Goal: Information Seeking & Learning: Learn about a topic

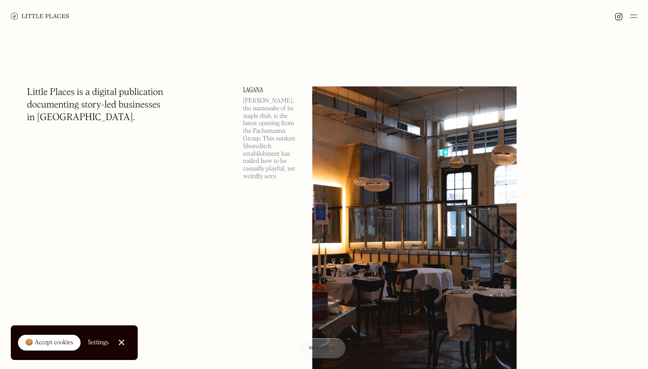
click at [121, 343] on link "Close Cookie Popup" at bounding box center [121, 342] width 18 height 18
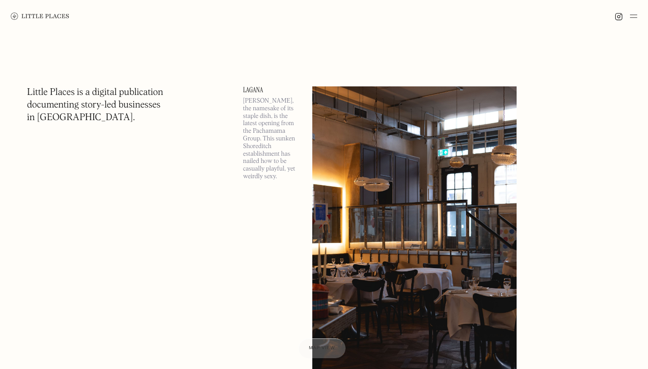
click at [636, 18] on img at bounding box center [633, 16] width 7 height 11
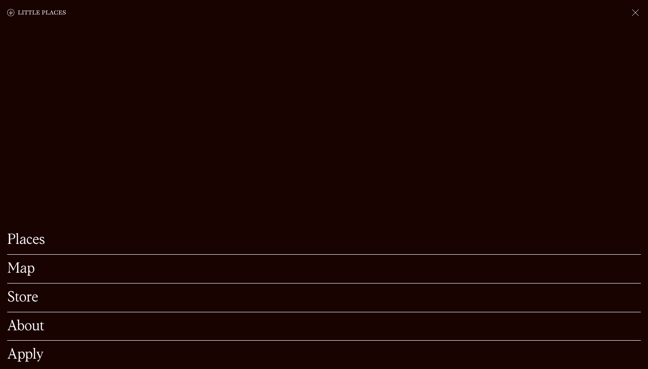
click at [21, 275] on link "Map" at bounding box center [323, 269] width 633 height 14
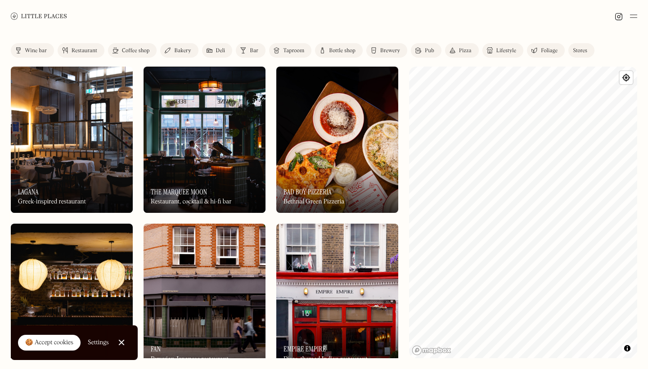
click at [140, 50] on div "Coffee shop" at bounding box center [135, 50] width 27 height 5
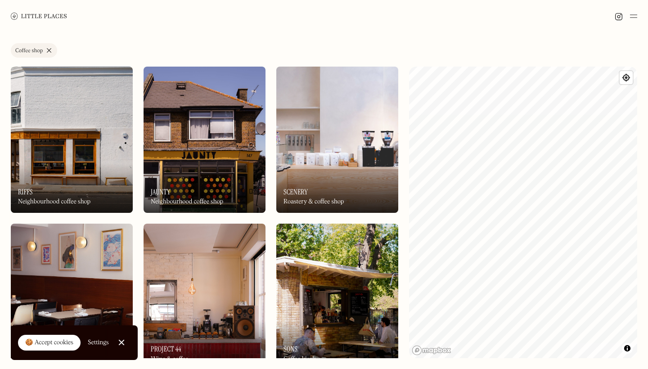
click at [85, 172] on div "On Our Radar Riffs Neighbourhood coffee shop" at bounding box center [72, 187] width 122 height 49
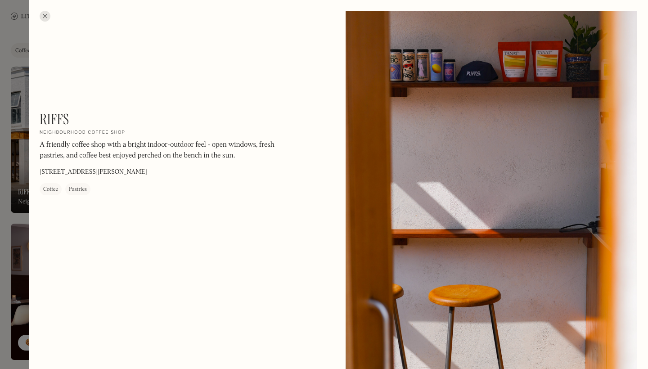
click at [46, 13] on div at bounding box center [45, 16] width 11 height 11
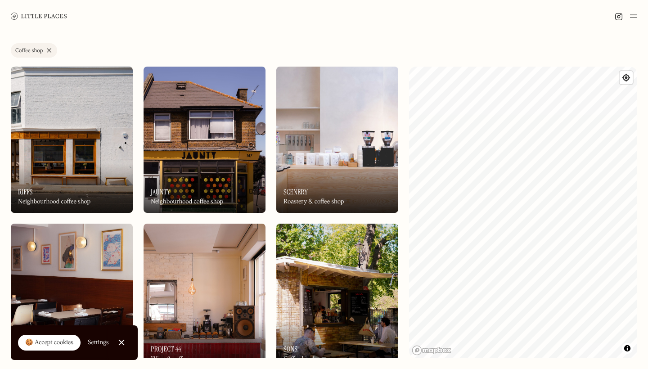
click at [176, 180] on div "On Our Radar Jaunty Neighbourhood coffee shop" at bounding box center [205, 187] width 122 height 49
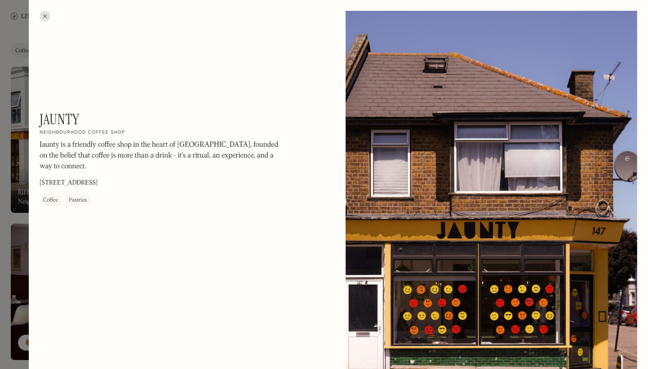
click at [47, 14] on div at bounding box center [45, 16] width 11 height 11
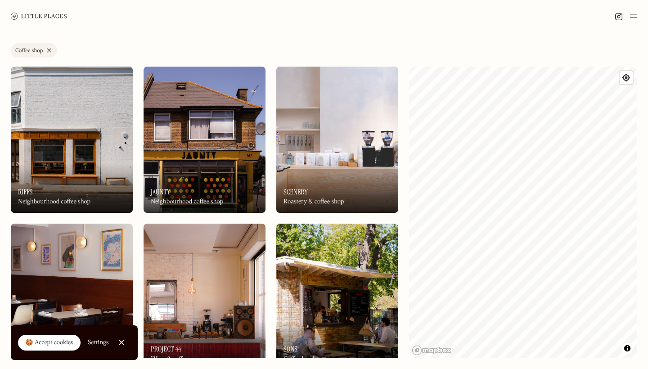
click at [45, 50] on link "Coffee shop" at bounding box center [34, 50] width 46 height 14
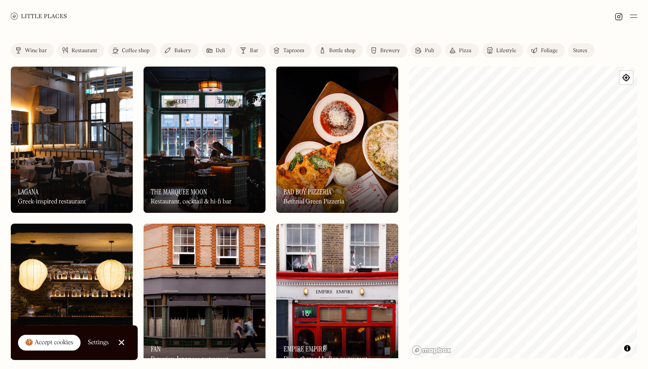
click at [131, 60] on div "Wine bar Restaurant Coffee shop Bakery Deli Bar Taproom Bottle shop Brewery Pub…" at bounding box center [306, 52] width 591 height 18
click at [132, 52] on div "Coffee shop" at bounding box center [135, 50] width 27 height 5
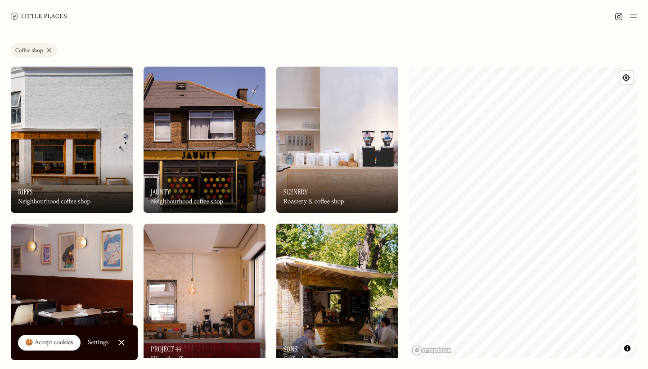
click at [60, 187] on div "On Our Radar Riffs Neighbourhood coffee shop" at bounding box center [72, 187] width 122 height 49
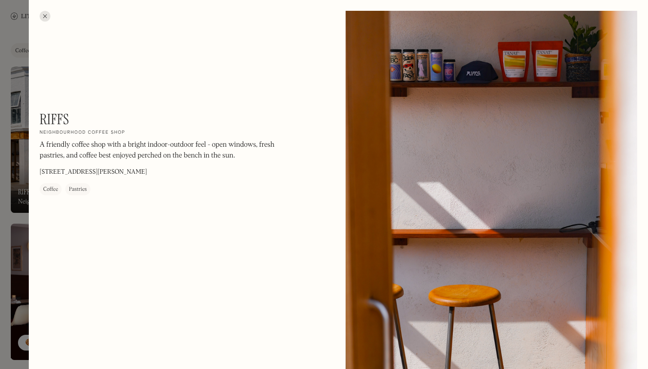
click at [47, 18] on div at bounding box center [45, 16] width 11 height 11
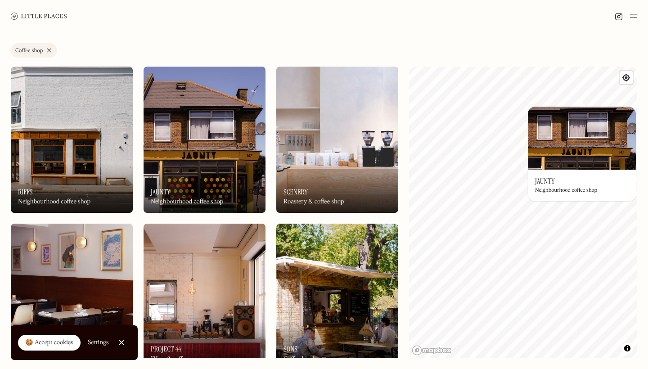
click at [118, 108] on img at bounding box center [72, 140] width 122 height 146
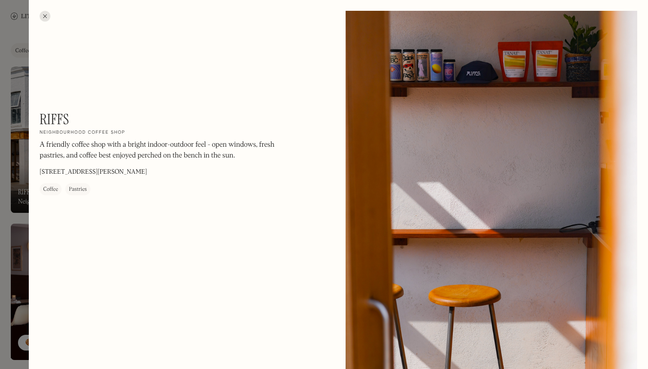
click at [42, 17] on div at bounding box center [45, 16] width 11 height 11
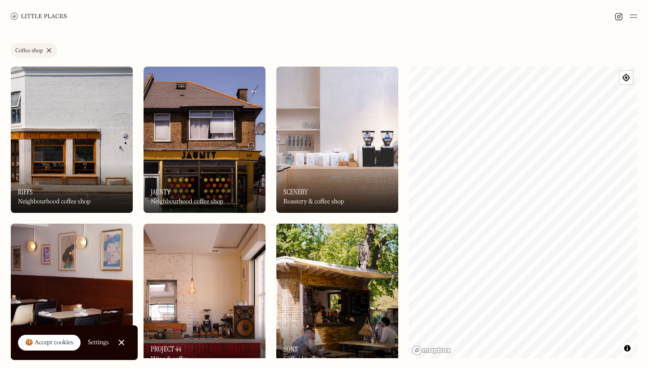
click at [191, 156] on img at bounding box center [205, 140] width 122 height 146
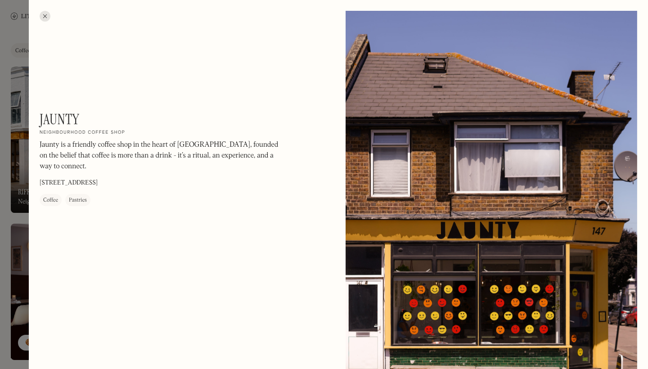
click at [41, 12] on div at bounding box center [45, 16] width 11 height 11
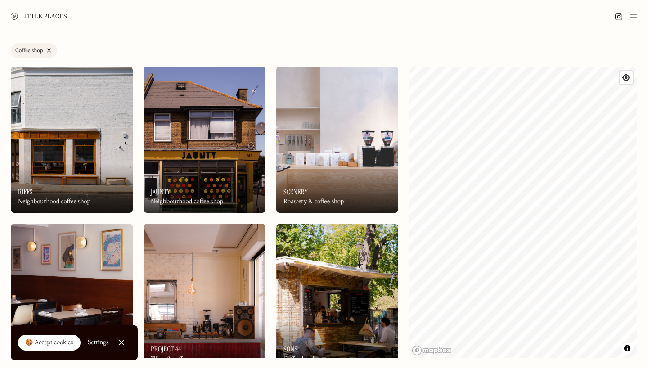
click at [374, 149] on img at bounding box center [337, 140] width 122 height 146
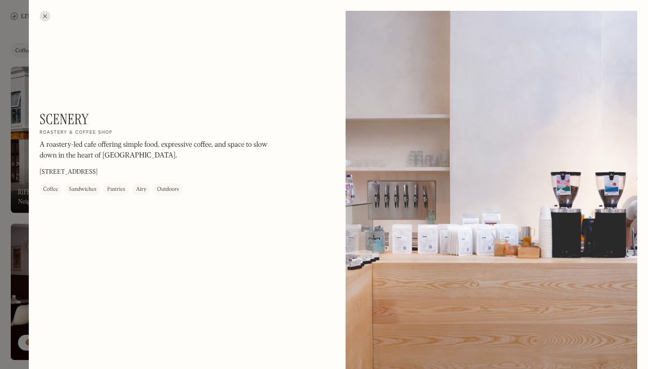
click at [48, 14] on div at bounding box center [45, 16] width 11 height 11
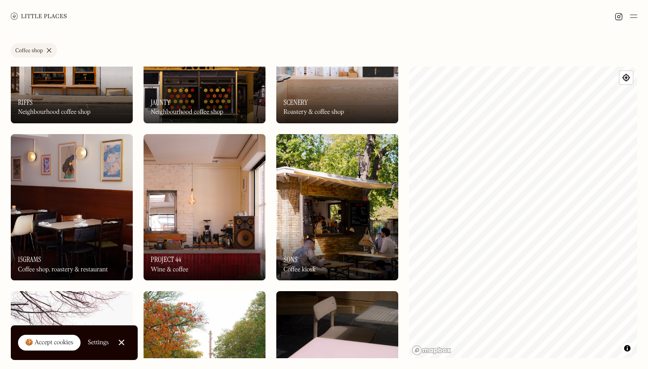
scroll to position [96, 0]
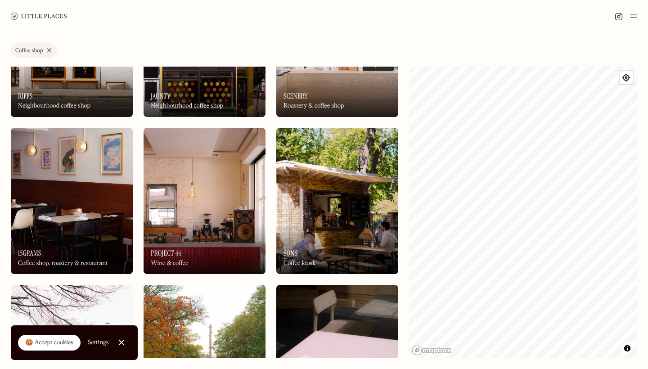
click at [102, 203] on img at bounding box center [72, 201] width 122 height 146
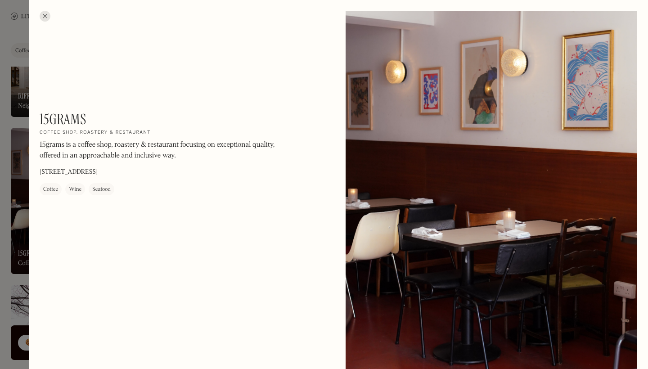
click at [47, 16] on div at bounding box center [45, 16] width 11 height 11
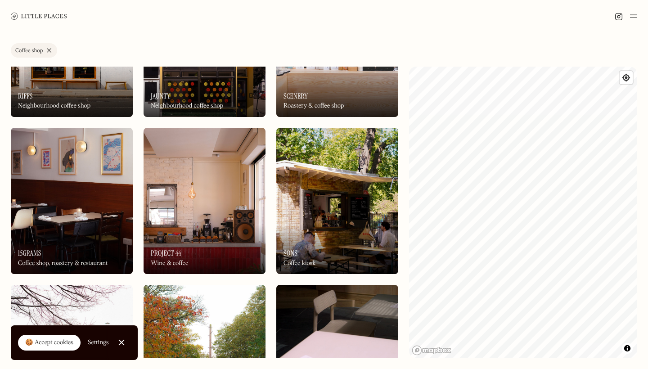
click at [218, 181] on img at bounding box center [205, 201] width 122 height 146
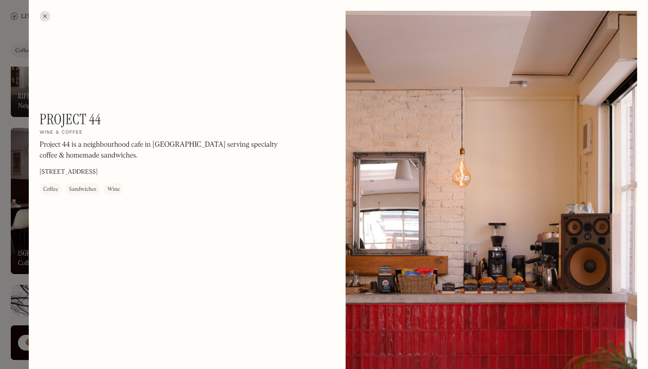
click at [48, 15] on div at bounding box center [45, 16] width 11 height 11
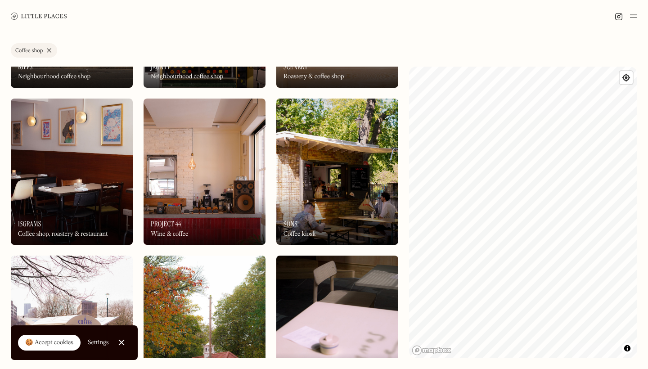
scroll to position [132, 0]
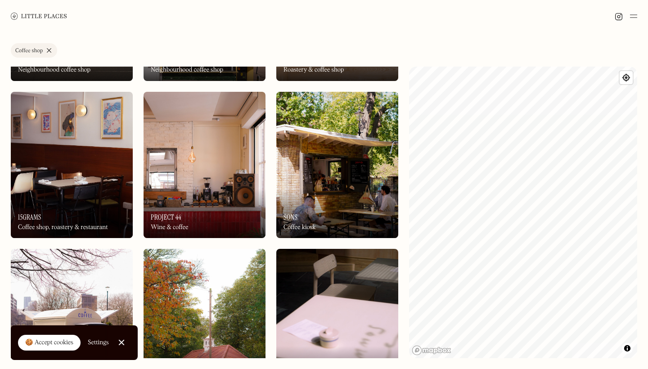
click at [323, 175] on img at bounding box center [337, 165] width 122 height 146
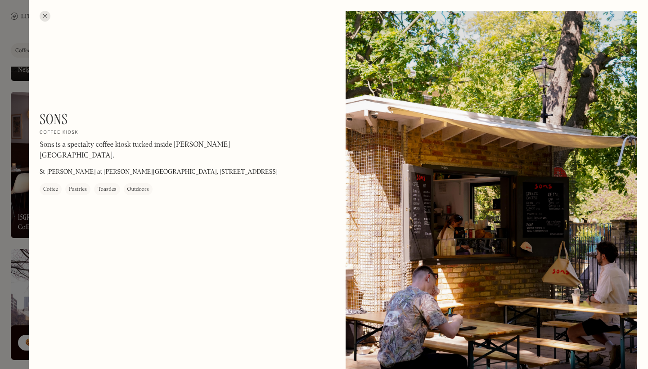
click at [45, 15] on div at bounding box center [45, 16] width 11 height 11
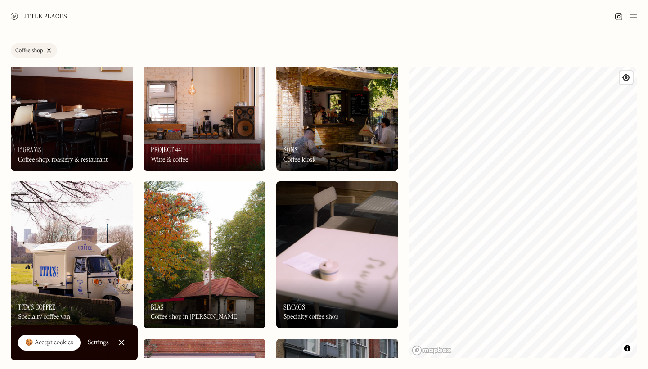
scroll to position [252, 0]
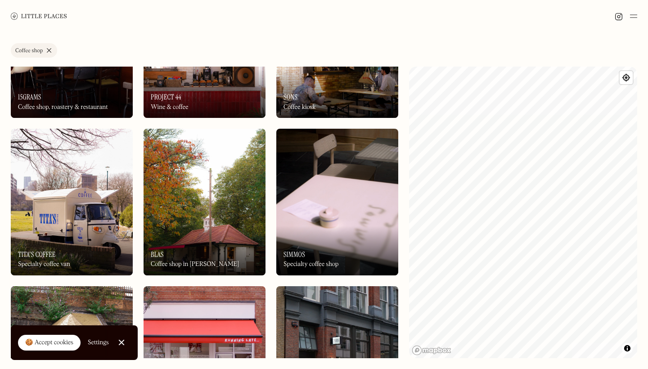
click at [123, 339] on link "Close Cookie Popup" at bounding box center [121, 342] width 18 height 18
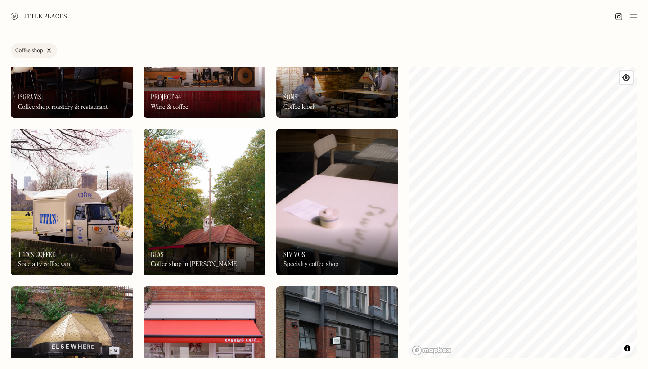
click at [100, 229] on div "On Our Radar Tita's Coffee Specialty coffee van" at bounding box center [72, 250] width 122 height 49
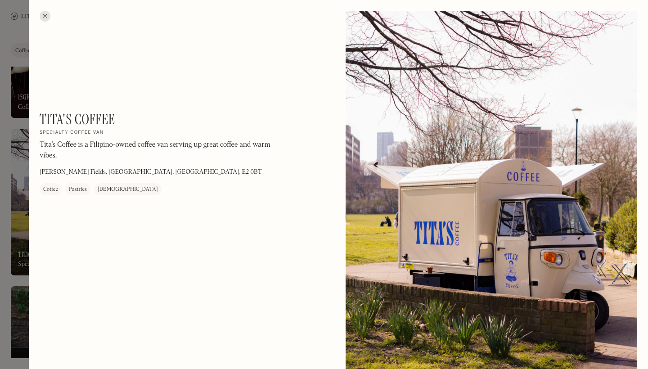
click at [45, 16] on div at bounding box center [45, 16] width 11 height 11
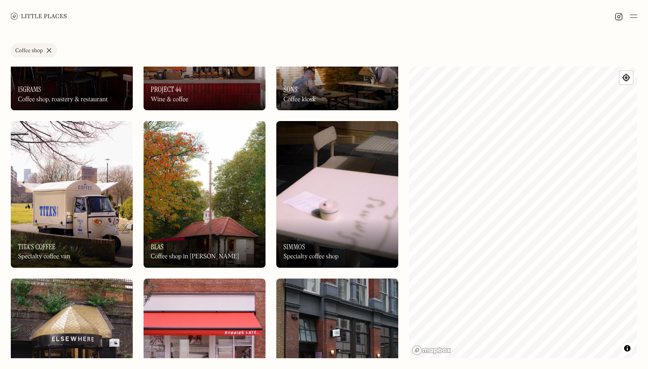
scroll to position [270, 0]
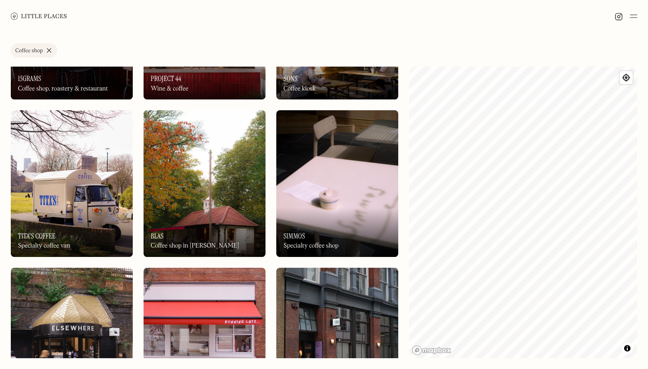
click at [215, 204] on img at bounding box center [205, 183] width 122 height 146
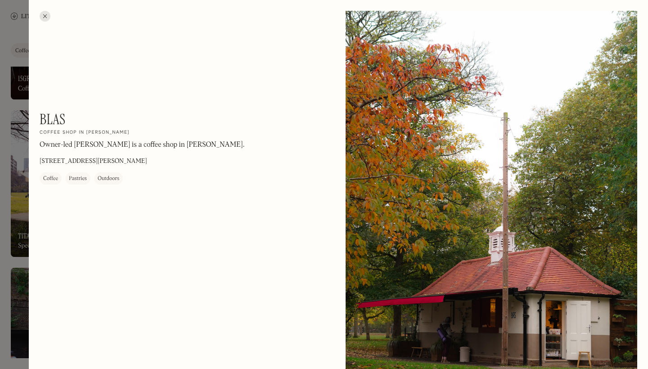
click at [45, 17] on div at bounding box center [45, 16] width 11 height 11
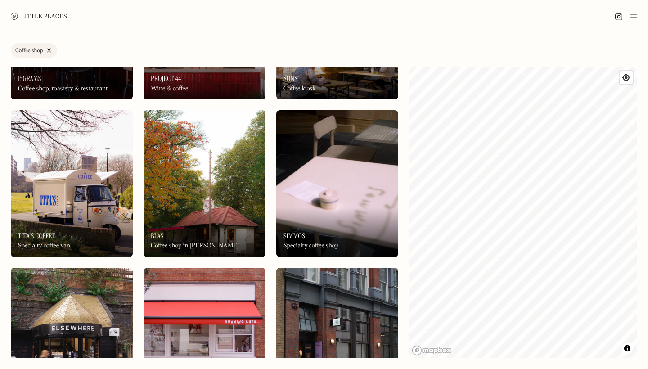
scroll to position [309, 0]
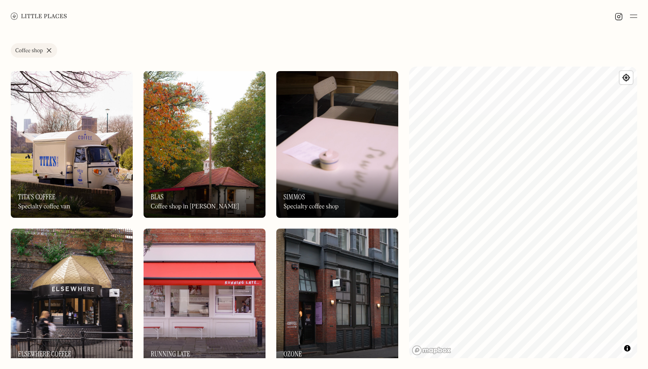
click at [325, 161] on img at bounding box center [337, 144] width 122 height 146
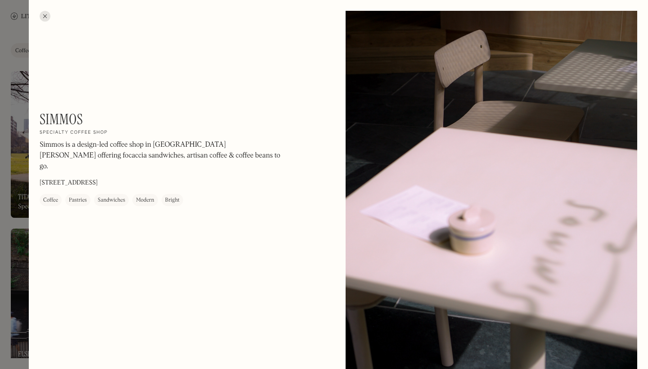
click at [46, 13] on div at bounding box center [45, 16] width 11 height 11
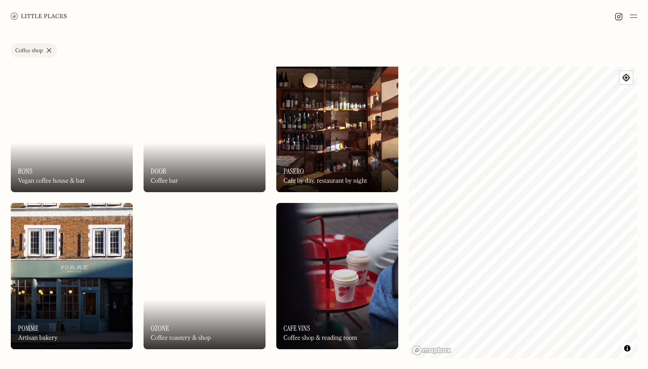
scroll to position [652, 0]
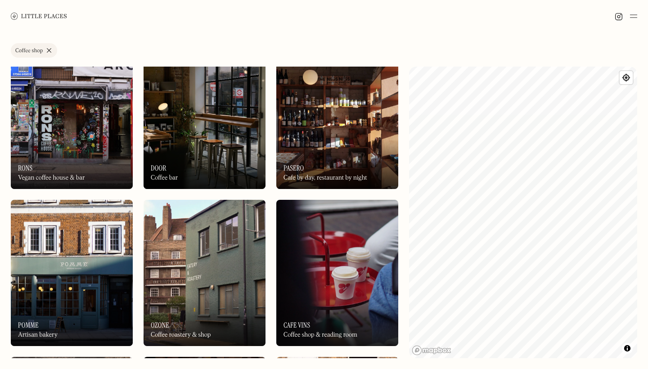
click at [88, 159] on div "On Our Radar [PERSON_NAME] coffee house & bar" at bounding box center [72, 163] width 122 height 49
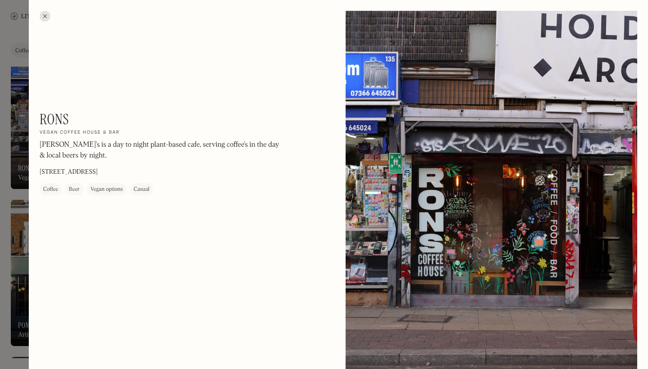
click at [44, 18] on div at bounding box center [45, 16] width 11 height 11
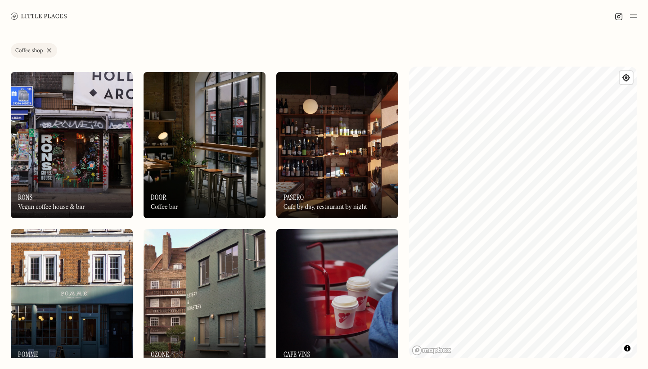
scroll to position [610, 0]
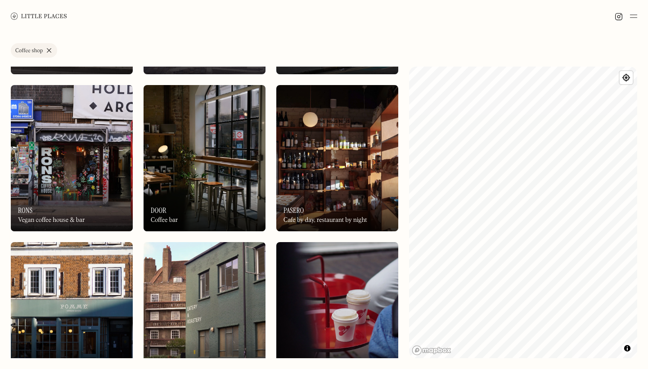
click at [332, 166] on img at bounding box center [337, 158] width 122 height 146
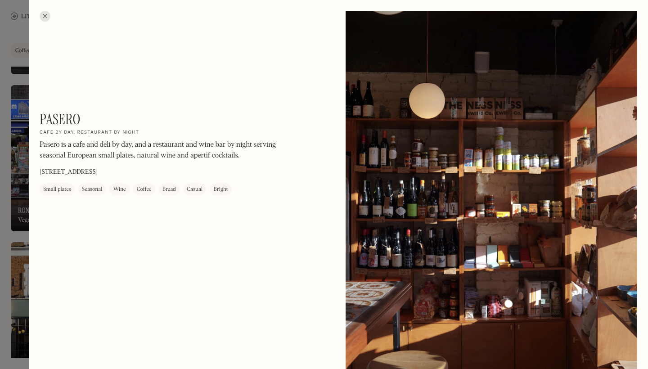
click at [42, 16] on div at bounding box center [45, 16] width 11 height 11
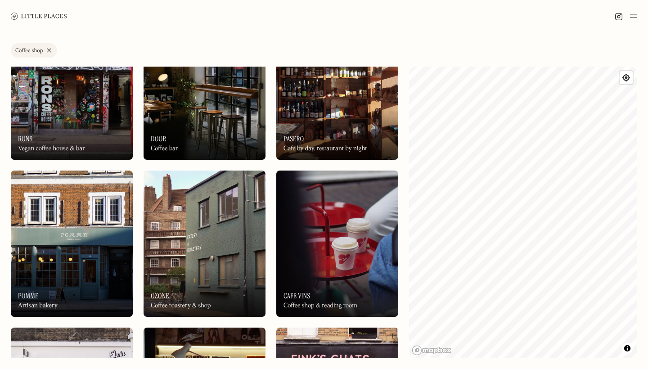
scroll to position [729, 0]
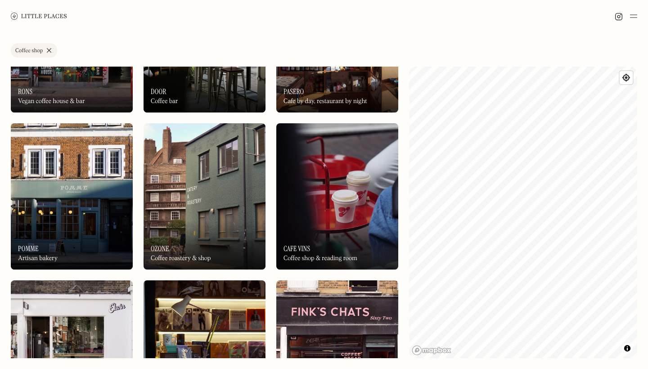
click at [101, 214] on img at bounding box center [72, 196] width 122 height 146
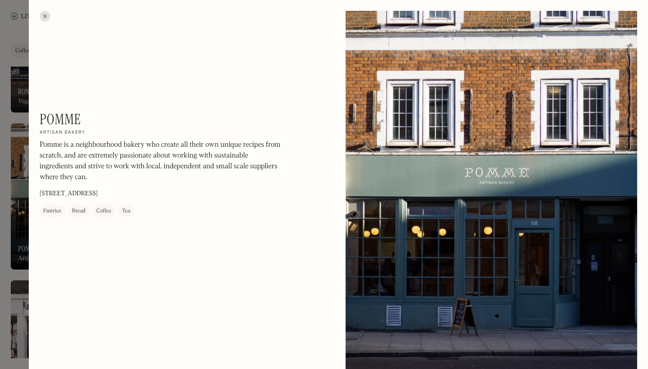
click at [47, 18] on div at bounding box center [45, 16] width 11 height 11
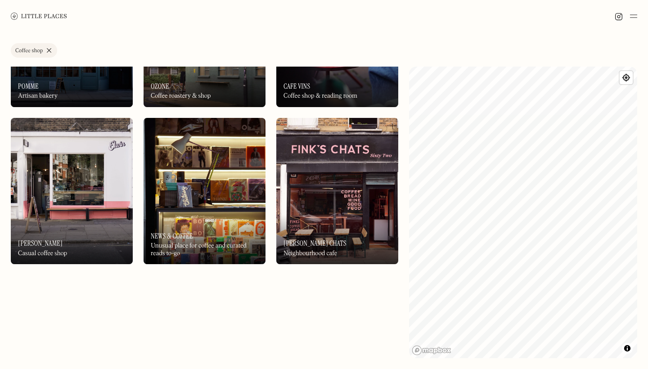
scroll to position [925, 0]
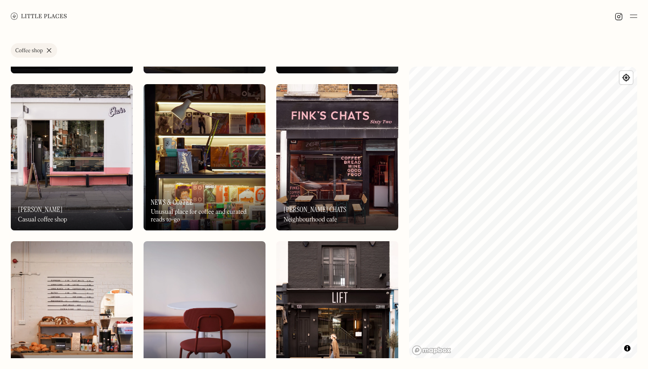
click at [83, 182] on div "On Our Radar [PERSON_NAME] Casual coffee shop" at bounding box center [72, 205] width 122 height 49
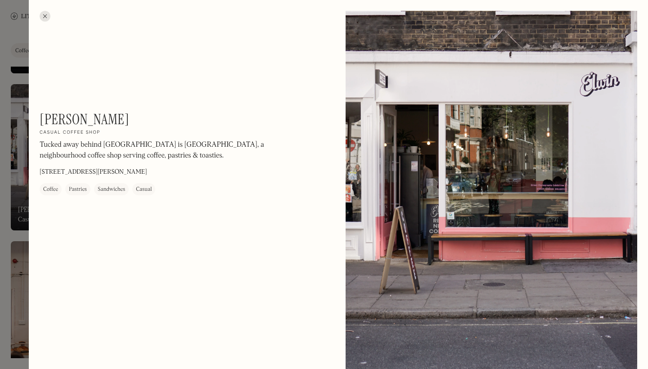
click at [44, 18] on div at bounding box center [45, 16] width 11 height 11
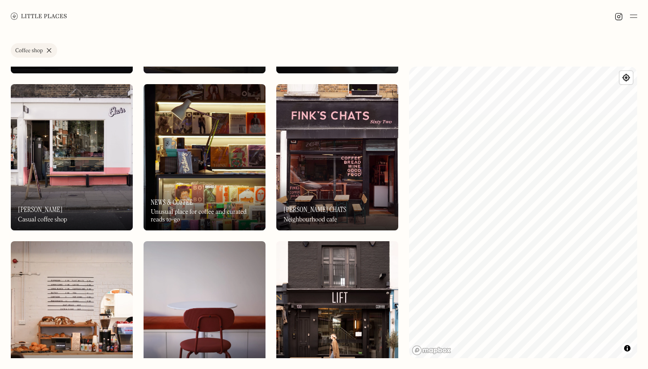
click at [323, 189] on div "On Our Radar [PERSON_NAME] Chats Neighbourhood cafe" at bounding box center [337, 205] width 122 height 49
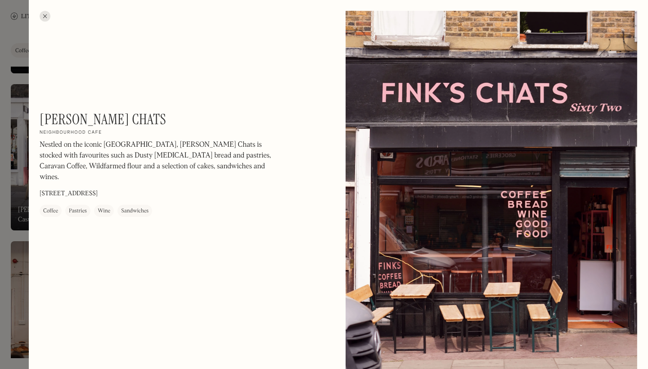
click at [48, 13] on div at bounding box center [45, 16] width 11 height 11
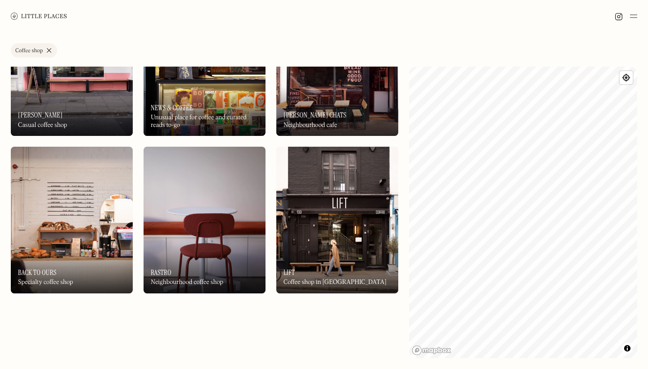
scroll to position [1037, 0]
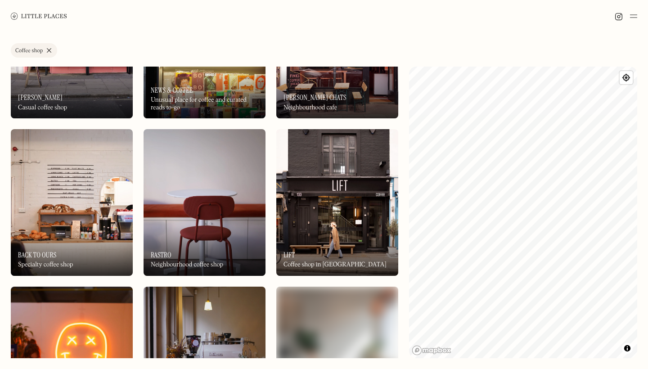
click at [88, 205] on img at bounding box center [72, 202] width 122 height 146
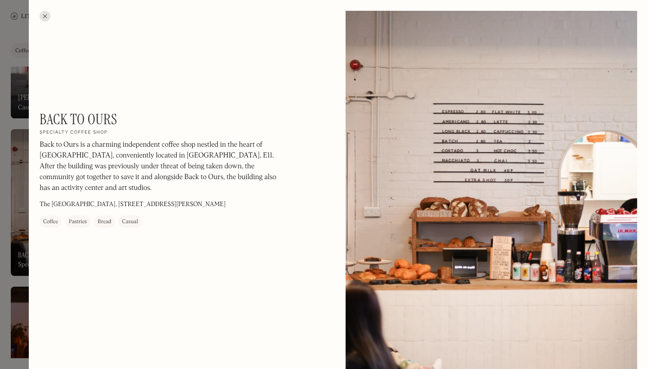
click at [46, 13] on div at bounding box center [45, 16] width 11 height 11
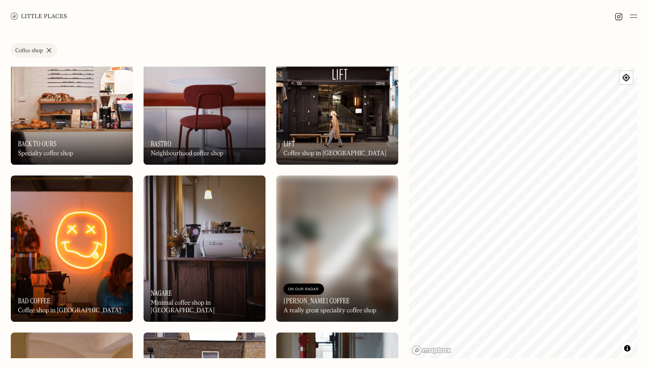
scroll to position [1125, 0]
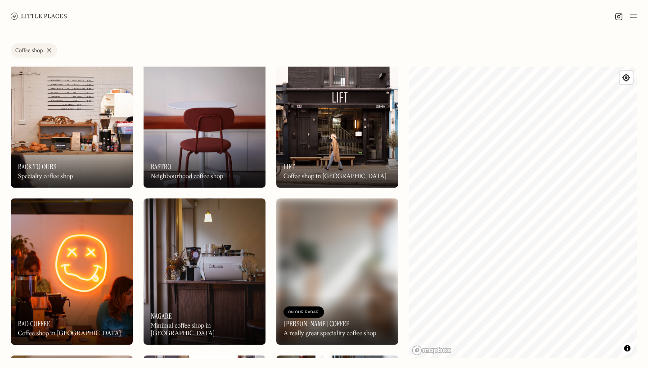
click at [223, 144] on div "On Our Radar Rastro Neighbourhood coffee shop" at bounding box center [205, 162] width 122 height 49
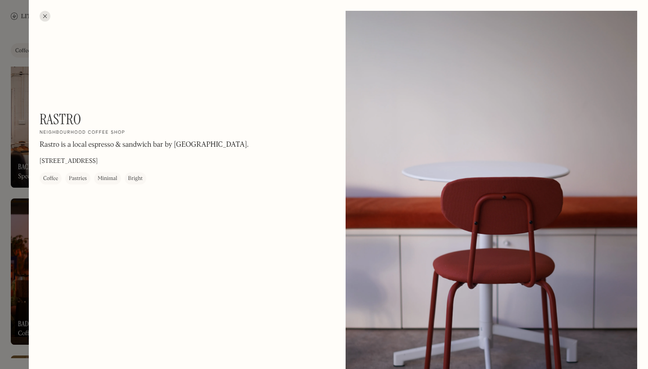
click at [49, 16] on div at bounding box center [45, 16] width 11 height 11
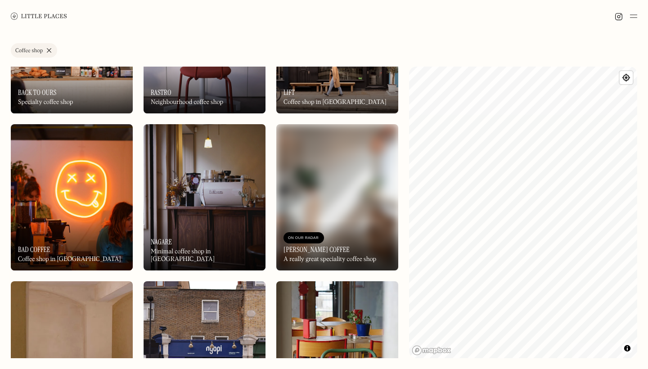
scroll to position [1209, 0]
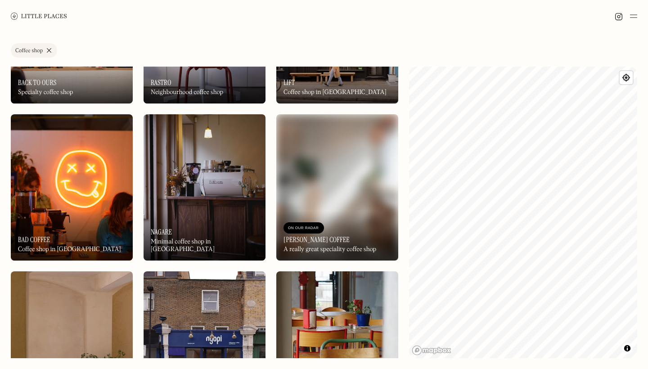
click at [108, 211] on div "On Our Radar Bad Coffee Coffee shop in [GEOGRAPHIC_DATA]" at bounding box center [72, 235] width 122 height 49
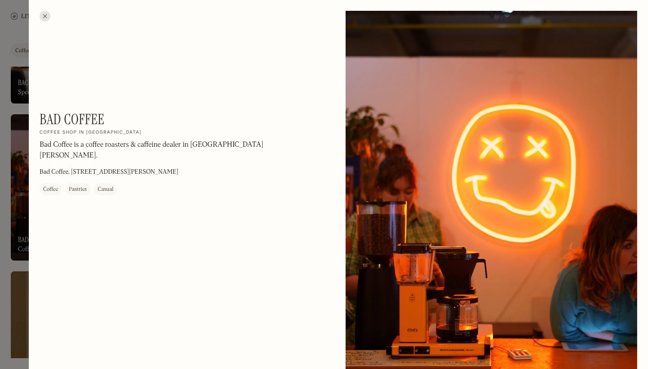
click at [44, 15] on div at bounding box center [45, 16] width 11 height 11
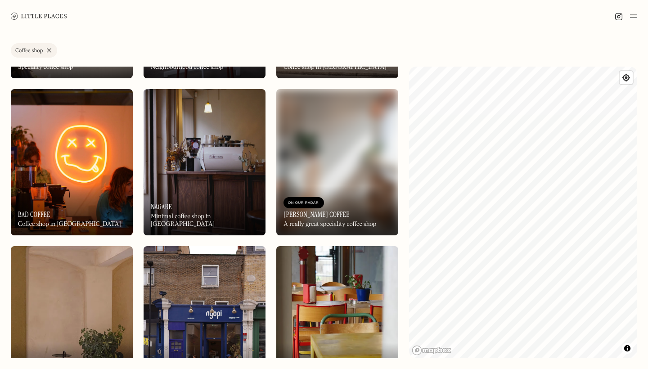
scroll to position [1236, 0]
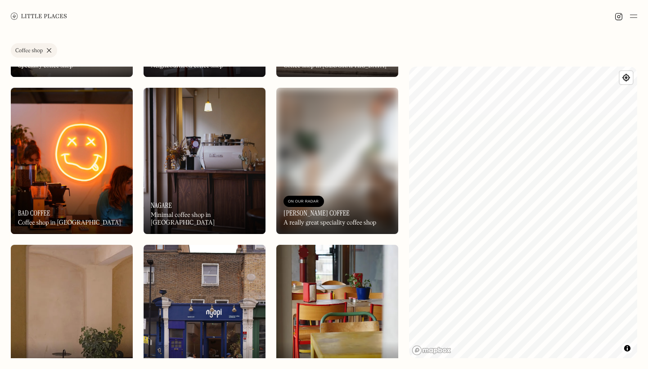
click at [216, 193] on div "On Our Radar Nagare Minimal coffee shop in [GEOGRAPHIC_DATA]" at bounding box center [205, 208] width 122 height 49
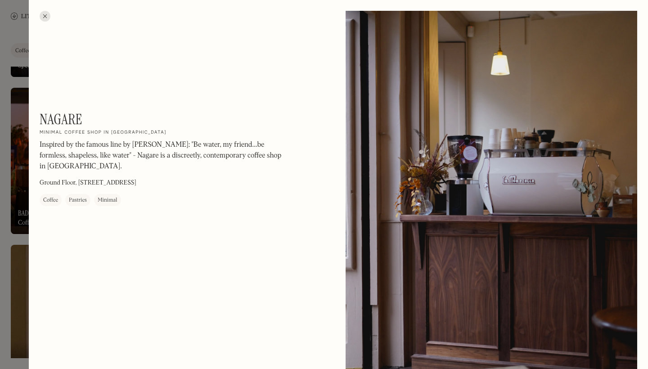
click at [46, 18] on div at bounding box center [45, 16] width 11 height 11
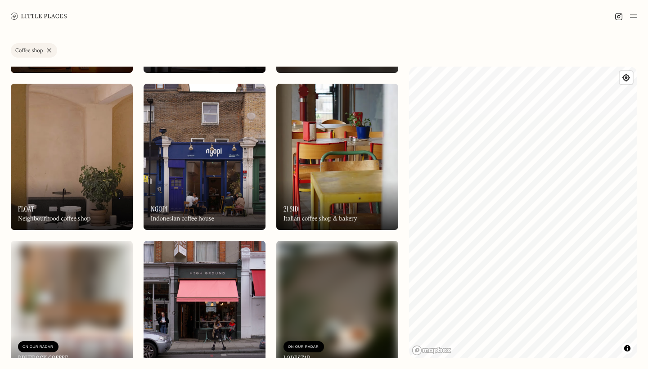
scroll to position [1406, 0]
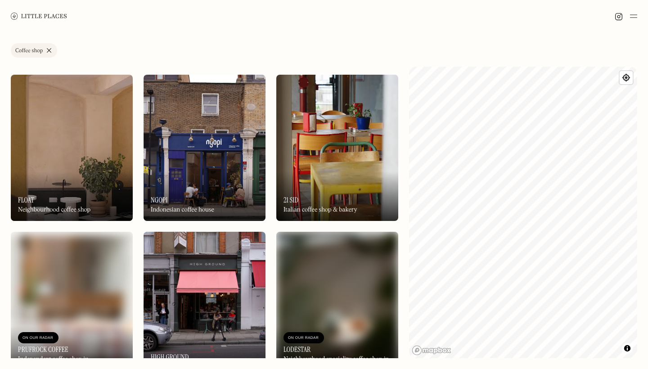
click at [91, 158] on img at bounding box center [72, 148] width 122 height 146
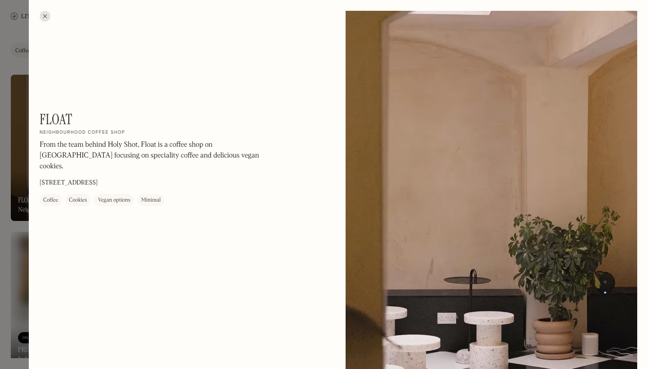
click at [44, 12] on div at bounding box center [45, 16] width 11 height 11
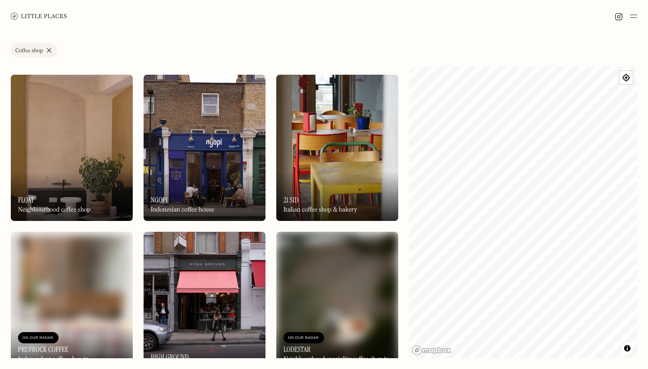
scroll to position [1427, 0]
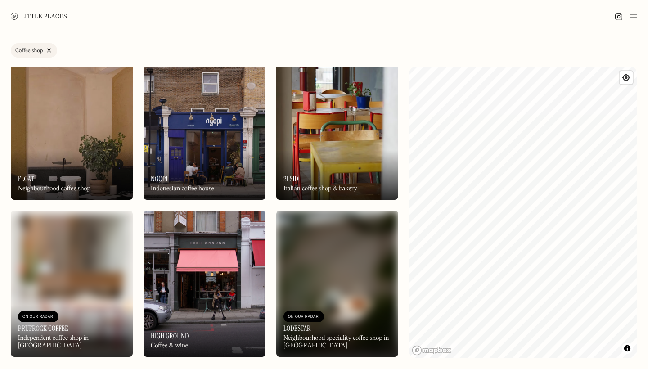
click at [217, 169] on div "On Our Radar Ngopi Indonesian coffee house" at bounding box center [205, 174] width 122 height 49
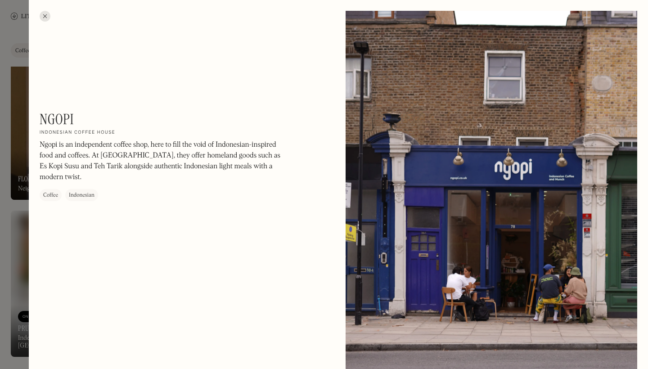
click at [46, 18] on div at bounding box center [45, 16] width 11 height 11
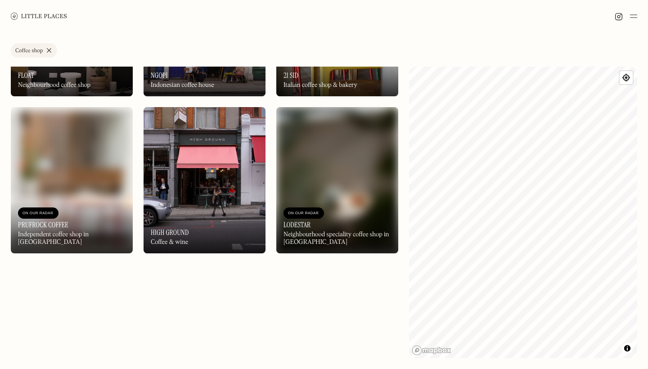
scroll to position [1435, 0]
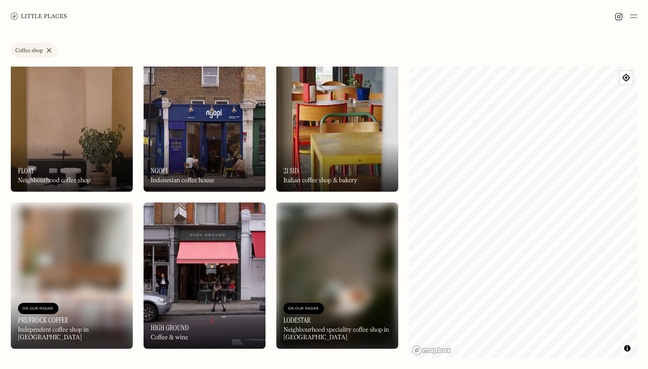
click at [357, 126] on img at bounding box center [337, 118] width 122 height 146
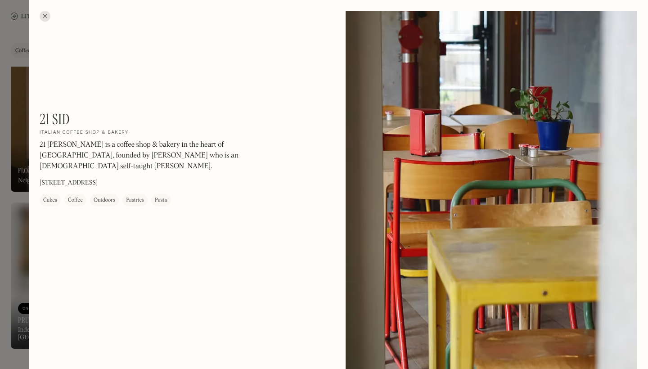
click at [46, 17] on div at bounding box center [45, 16] width 11 height 11
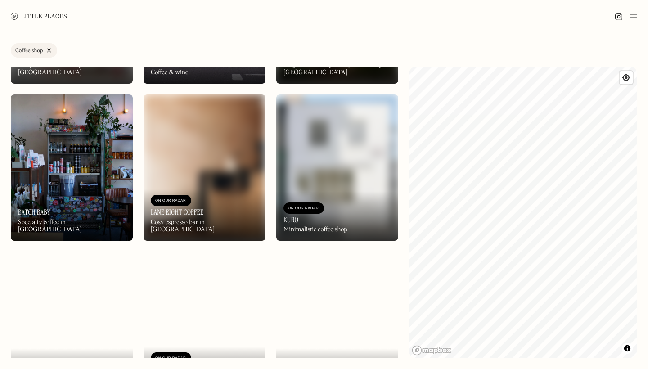
scroll to position [1707, 0]
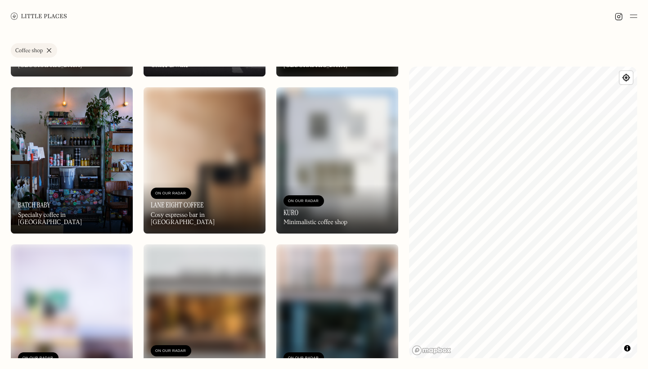
click at [238, 188] on div "On Our Radar Lane Eight Coffee Cosy espresso bar in [GEOGRAPHIC_DATA]" at bounding box center [205, 208] width 122 height 52
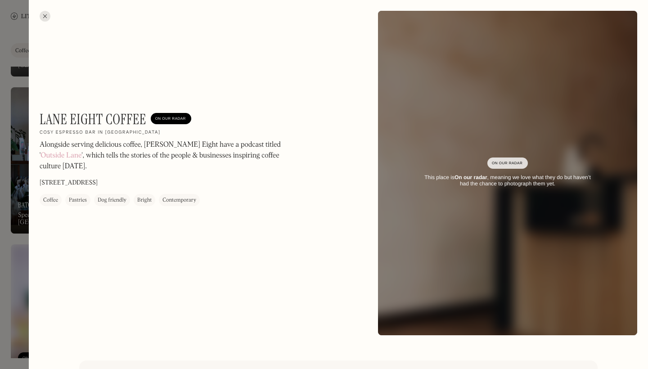
click at [44, 13] on div at bounding box center [45, 16] width 11 height 11
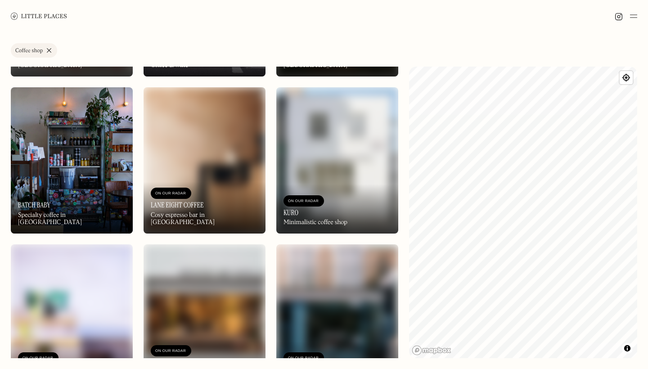
click at [361, 188] on div "On Our Radar Kuro Minimalistic coffee shop" at bounding box center [337, 208] width 122 height 49
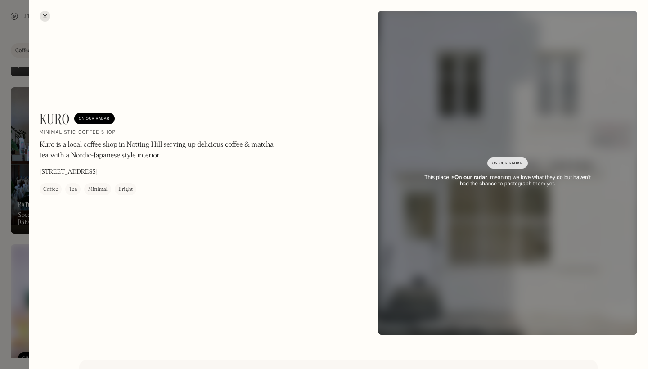
click at [42, 13] on div at bounding box center [45, 16] width 11 height 11
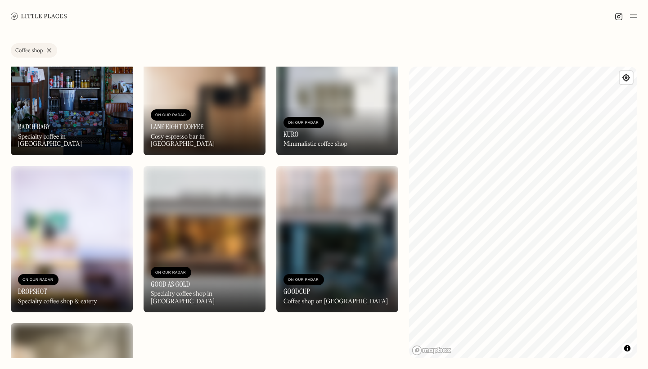
scroll to position [1866, 0]
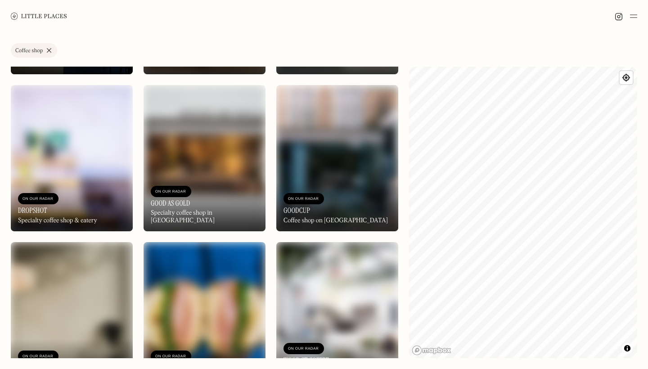
click at [105, 177] on img at bounding box center [72, 158] width 122 height 146
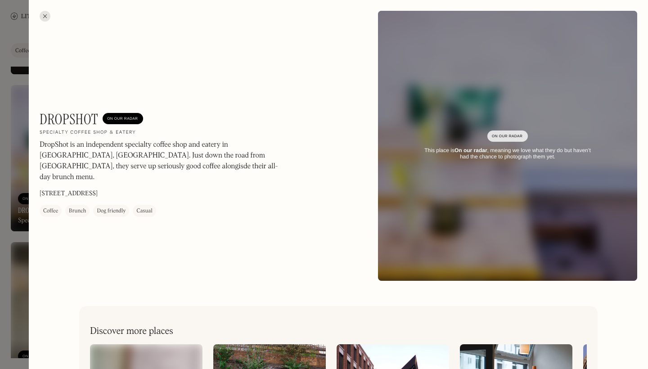
click at [46, 16] on div at bounding box center [45, 16] width 11 height 11
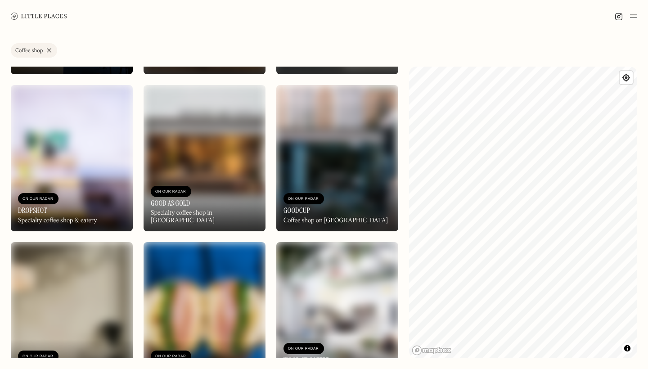
click at [225, 166] on img at bounding box center [205, 158] width 122 height 146
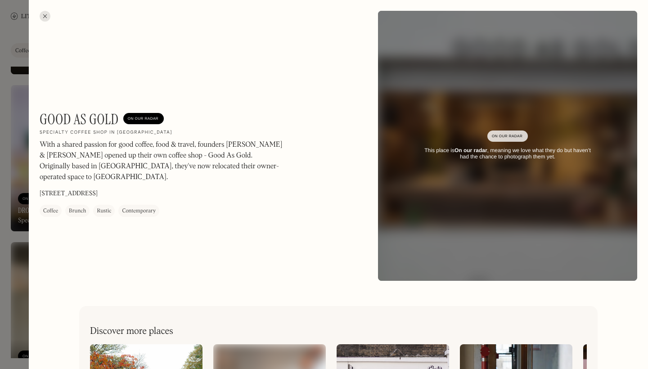
click at [42, 14] on div at bounding box center [45, 16] width 11 height 11
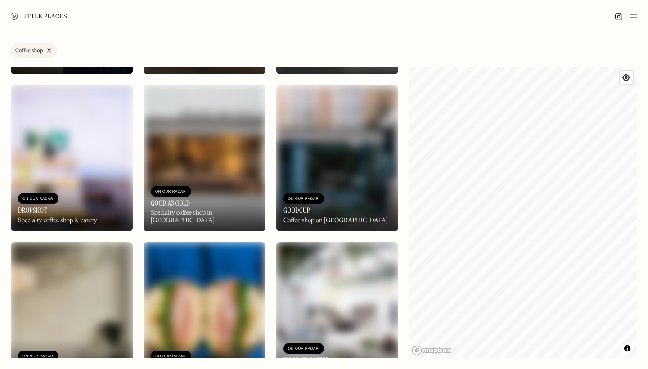
scroll to position [1900, 0]
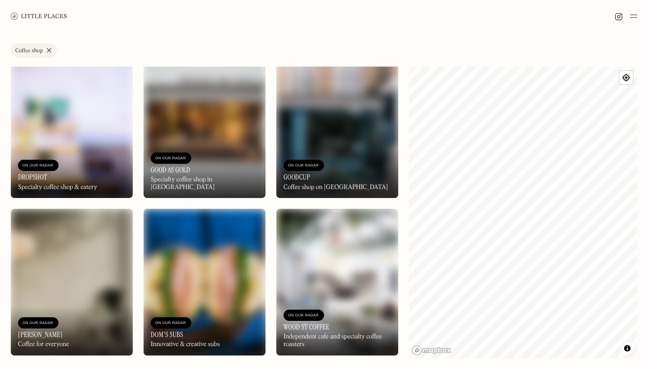
click at [350, 116] on img at bounding box center [337, 125] width 122 height 146
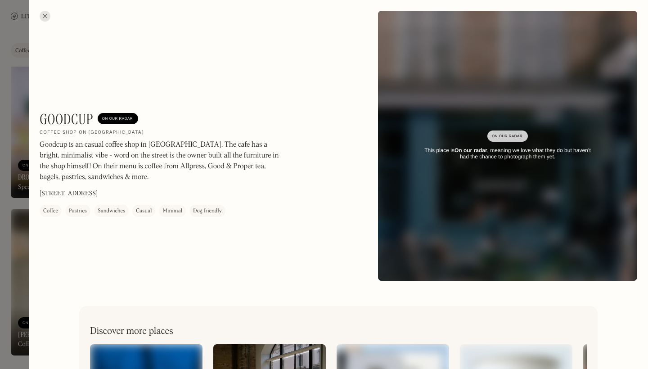
click at [49, 19] on div at bounding box center [45, 16] width 11 height 11
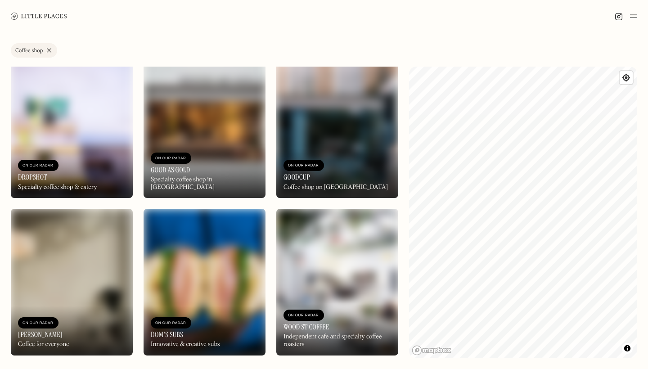
scroll to position [2006, 0]
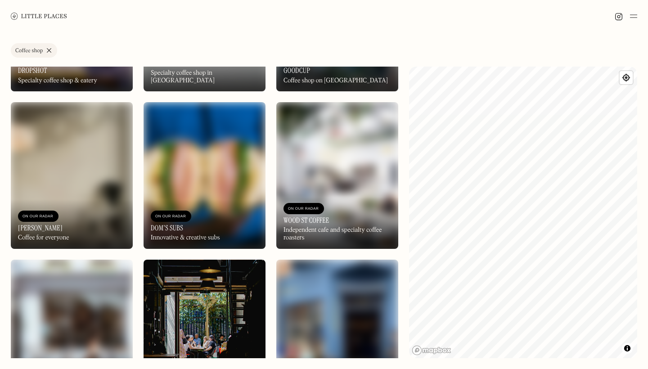
click at [61, 177] on img at bounding box center [72, 175] width 122 height 146
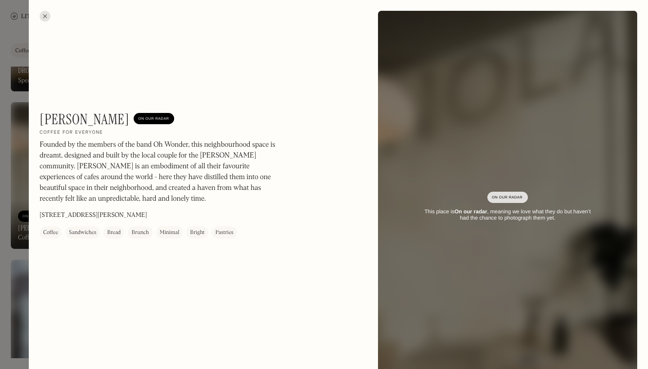
click at [46, 13] on div at bounding box center [45, 16] width 11 height 11
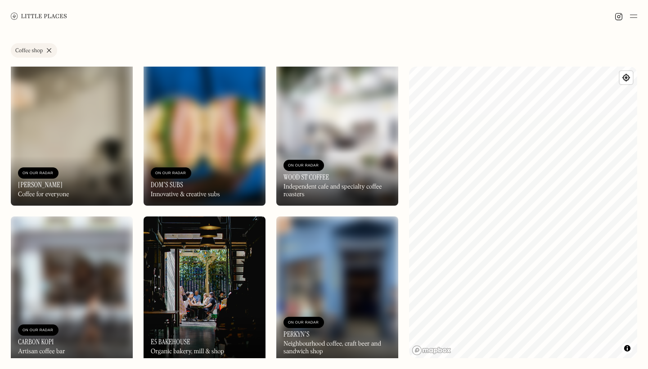
scroll to position [2054, 0]
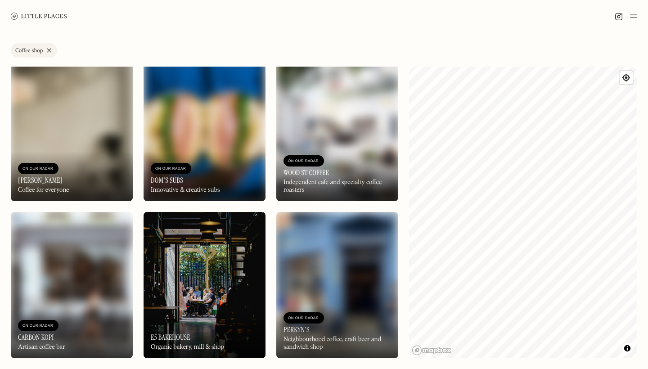
click at [359, 129] on img at bounding box center [337, 127] width 122 height 146
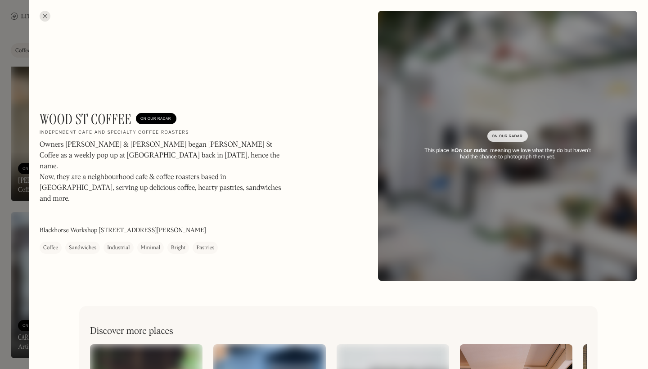
click at [50, 16] on div at bounding box center [45, 16] width 11 height 11
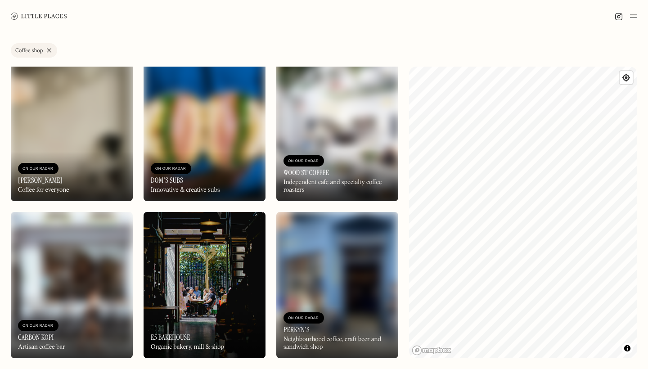
scroll to position [2162, 0]
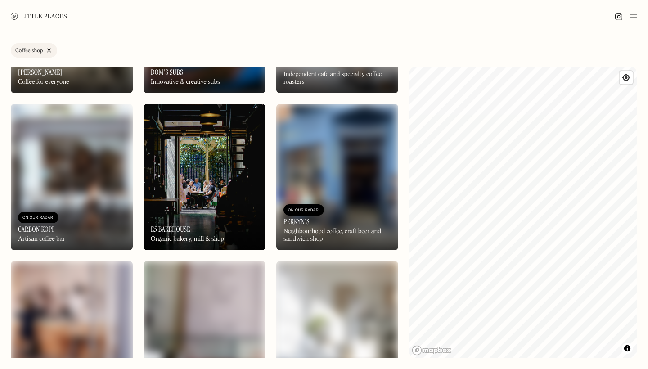
click at [109, 182] on img at bounding box center [72, 177] width 122 height 146
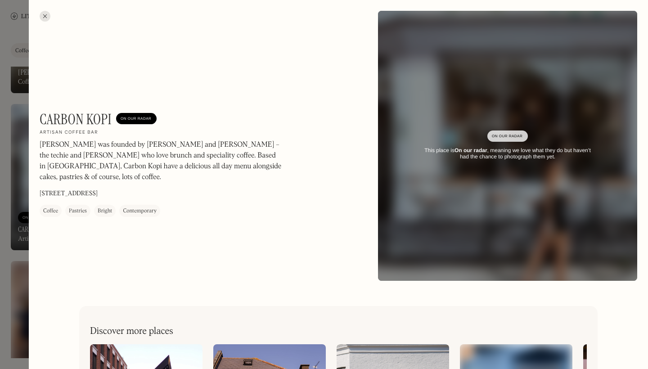
click at [44, 13] on div at bounding box center [45, 16] width 11 height 11
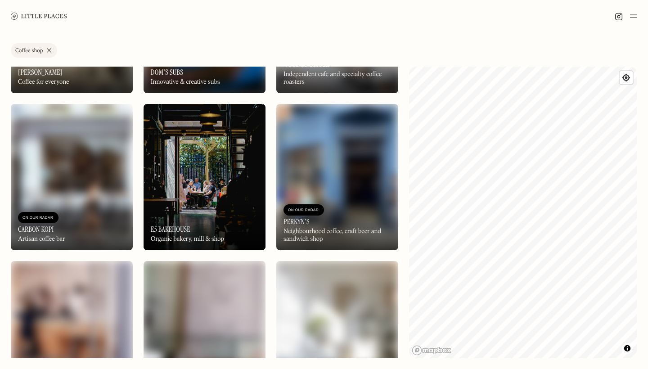
scroll to position [2175, 0]
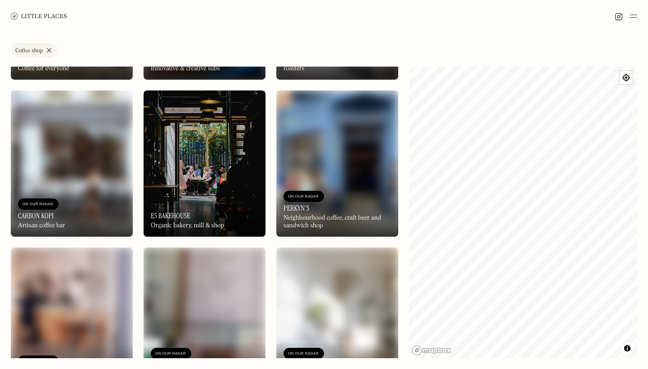
click at [229, 174] on img at bounding box center [205, 163] width 122 height 146
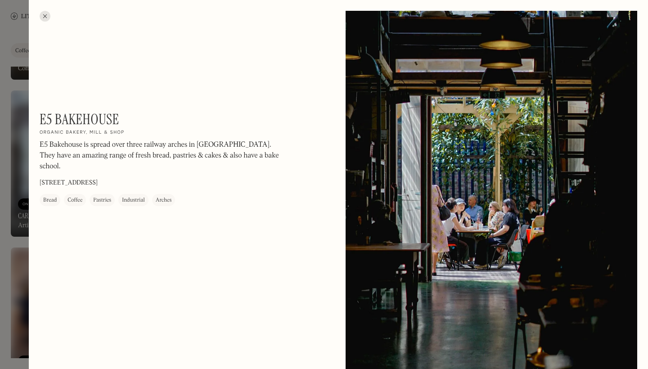
click at [44, 14] on div at bounding box center [45, 16] width 11 height 11
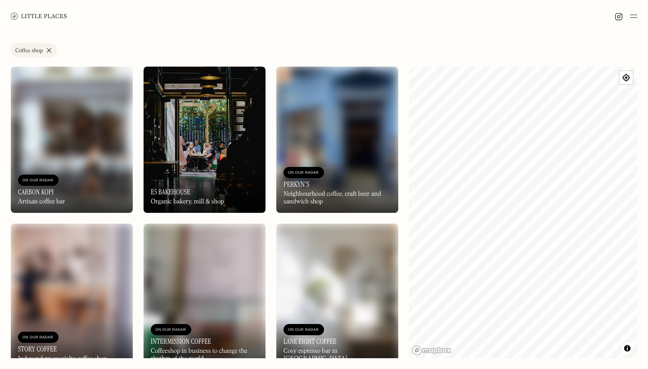
scroll to position [2241, 0]
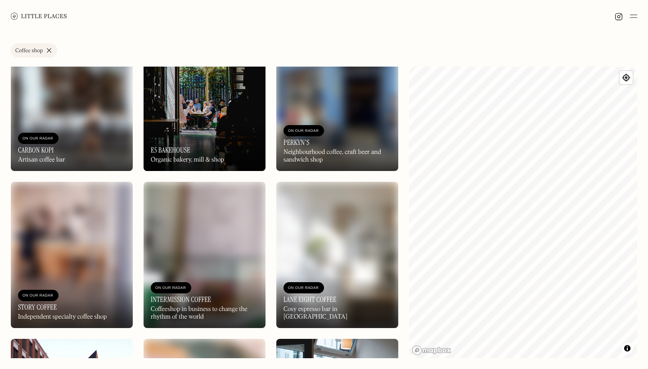
click at [357, 122] on div "On Our Radar Perkyn's Neighbourhood coffee, craft beer and sandwich shop" at bounding box center [337, 145] width 122 height 52
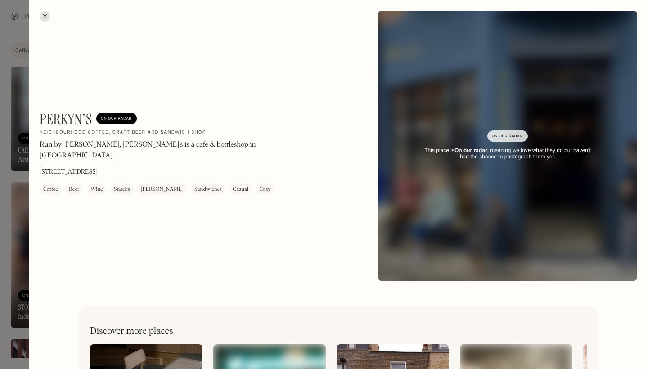
click at [49, 18] on div at bounding box center [45, 16] width 11 height 11
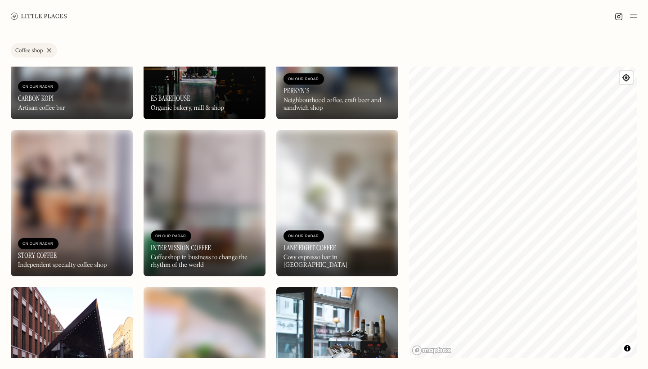
scroll to position [2293, 0]
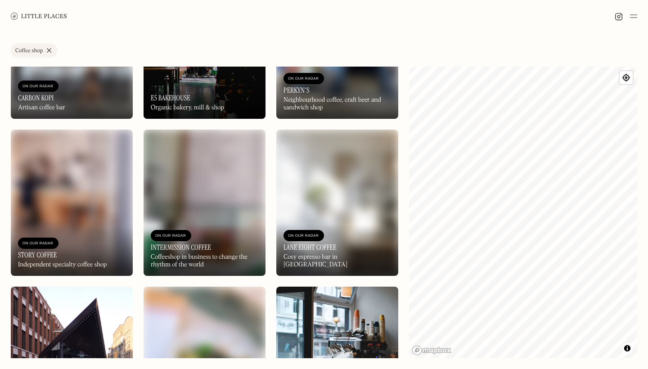
click at [95, 207] on img at bounding box center [72, 203] width 122 height 146
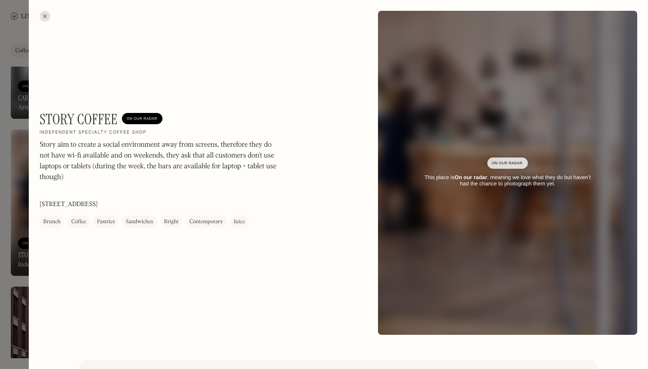
click at [44, 16] on div at bounding box center [45, 16] width 11 height 11
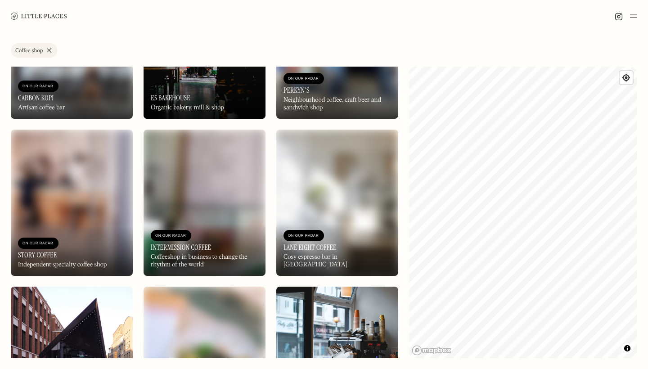
click at [221, 189] on img at bounding box center [205, 203] width 122 height 146
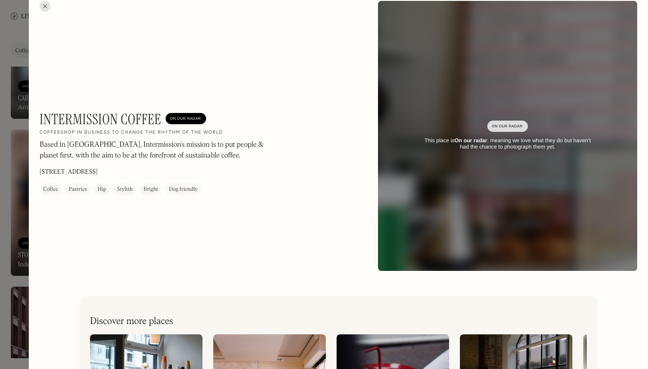
scroll to position [7, 0]
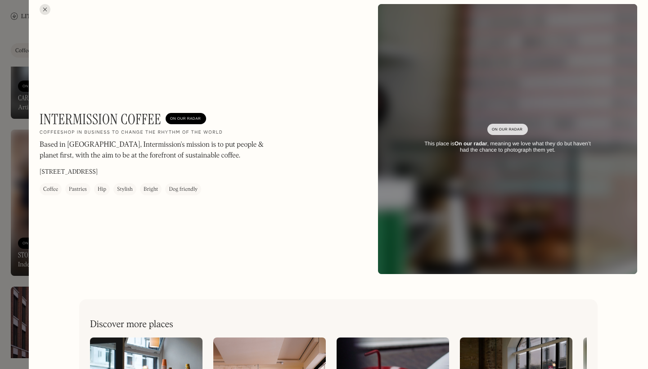
click at [46, 8] on div at bounding box center [45, 9] width 11 height 11
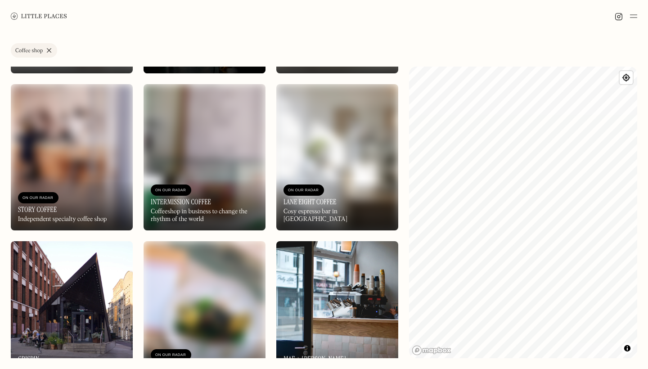
scroll to position [2342, 0]
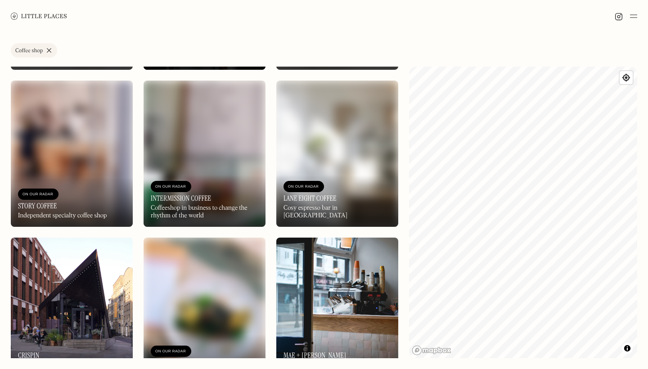
click at [339, 170] on img at bounding box center [337, 154] width 122 height 146
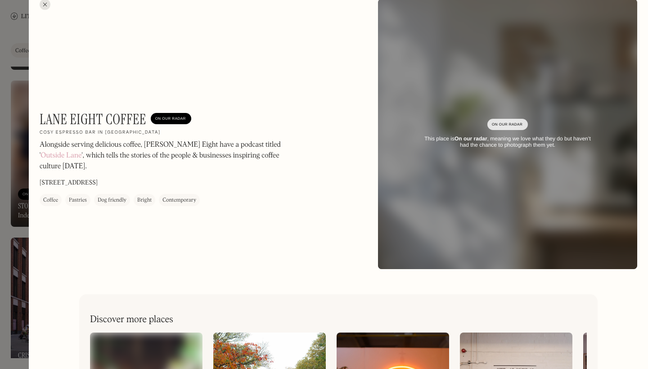
scroll to position [12, 0]
click at [41, 5] on div at bounding box center [45, 4] width 11 height 11
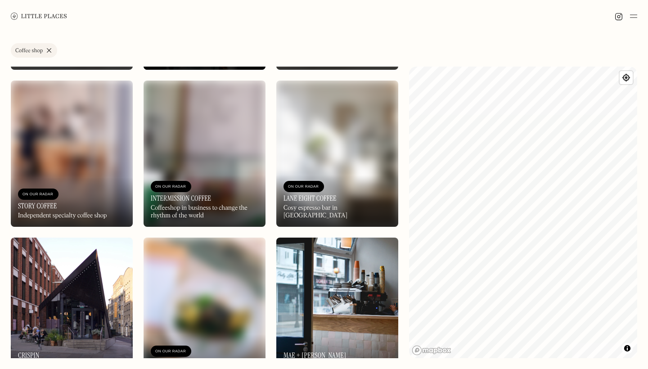
scroll to position [2474, 0]
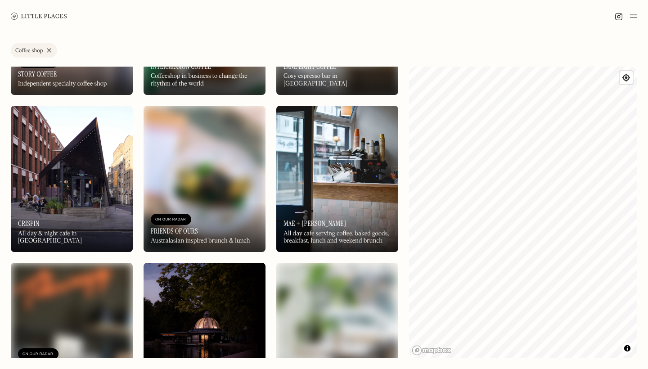
click at [94, 201] on img at bounding box center [72, 179] width 122 height 146
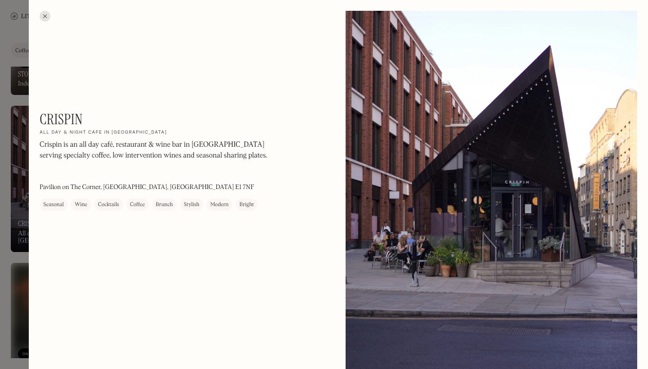
click at [46, 16] on div at bounding box center [45, 16] width 11 height 11
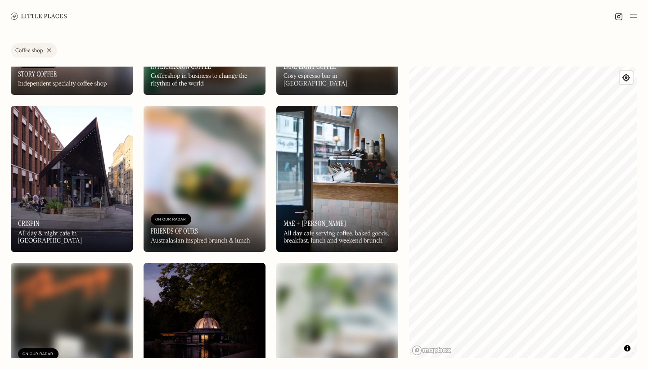
click at [69, 195] on img at bounding box center [72, 179] width 122 height 146
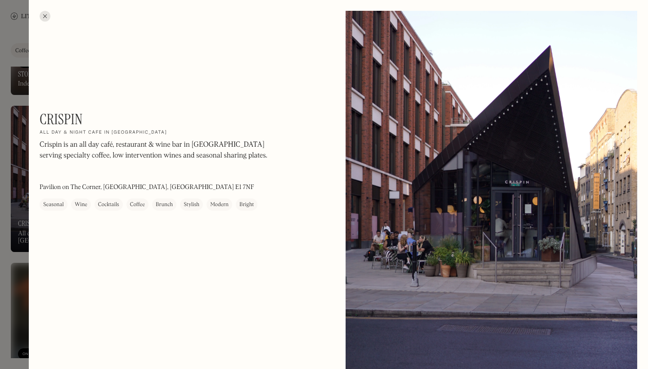
click at [46, 15] on div at bounding box center [45, 16] width 11 height 11
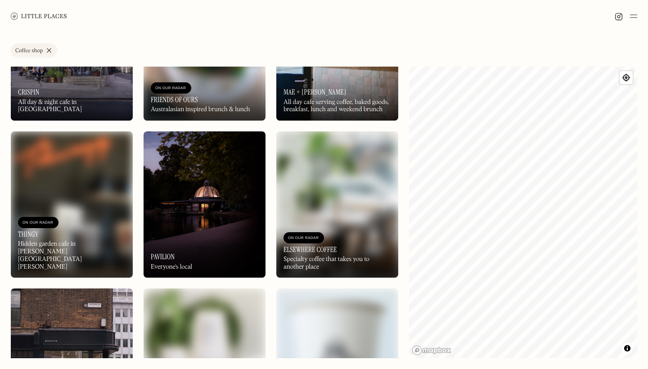
scroll to position [2609, 0]
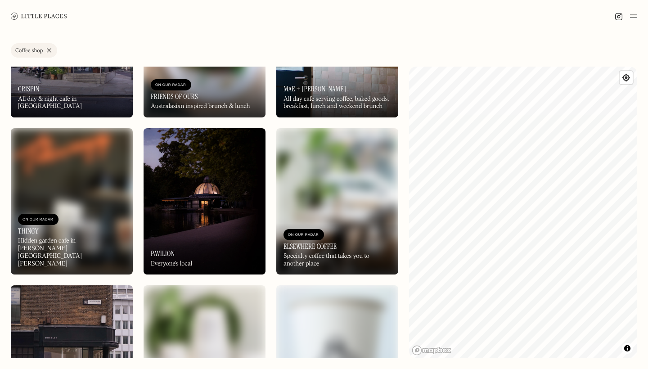
click at [325, 198] on img at bounding box center [337, 201] width 122 height 146
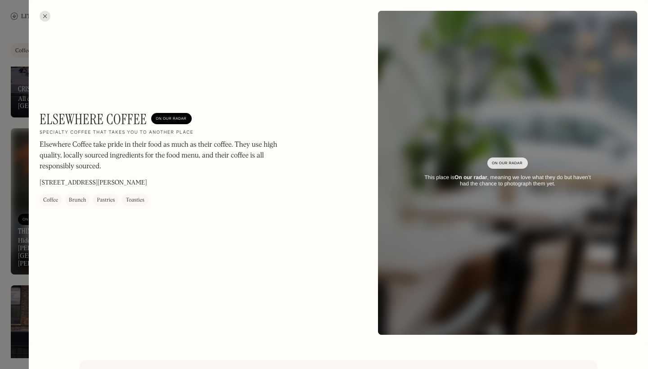
click at [46, 19] on div at bounding box center [45, 16] width 11 height 11
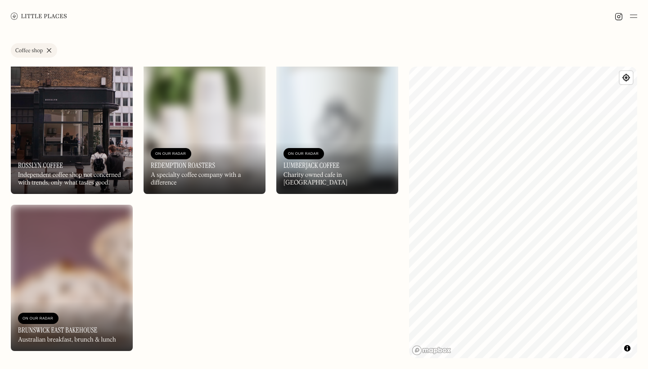
scroll to position [2847, 0]
click at [240, 154] on div "On Our Radar Redemption Roasters A specialty coffee company with a difference" at bounding box center [205, 168] width 122 height 52
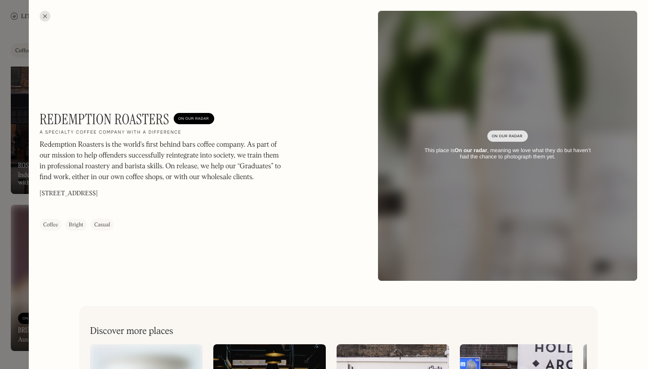
click at [45, 14] on div at bounding box center [45, 16] width 11 height 11
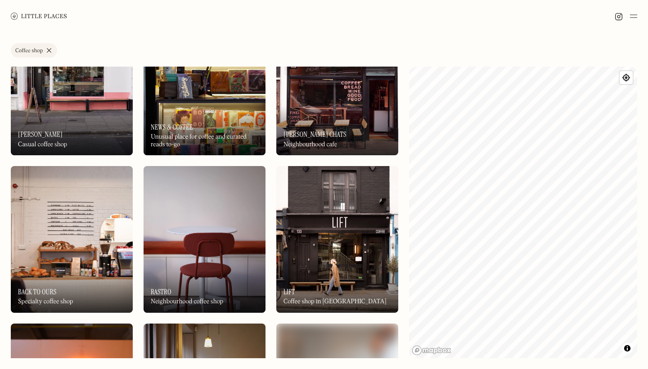
scroll to position [33, 0]
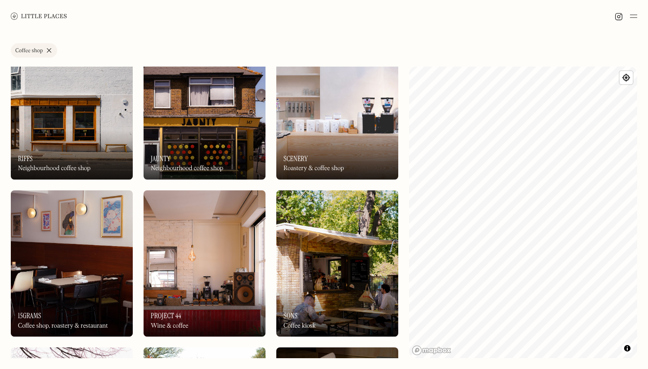
click at [51, 46] on link "Coffee shop" at bounding box center [34, 50] width 46 height 14
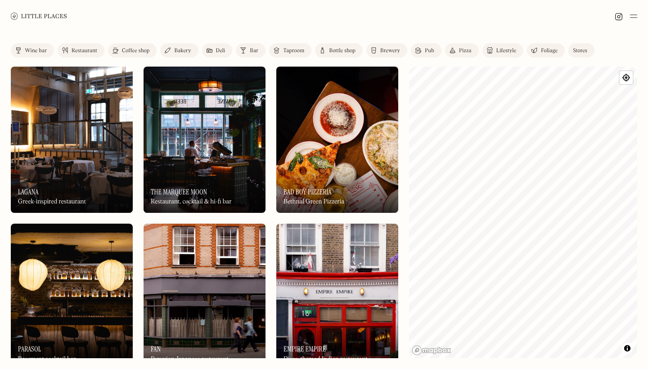
click at [28, 47] on link "Wine bar" at bounding box center [32, 50] width 43 height 14
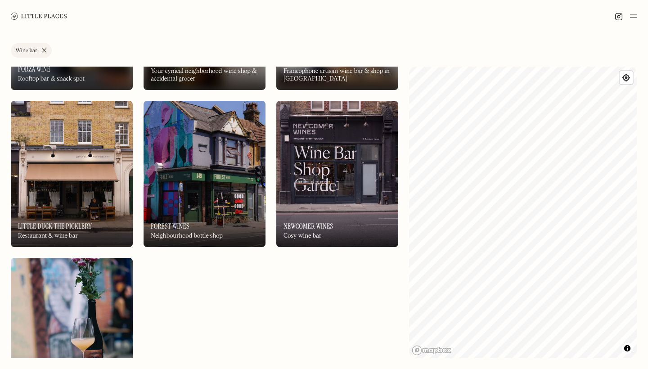
scroll to position [2325, 0]
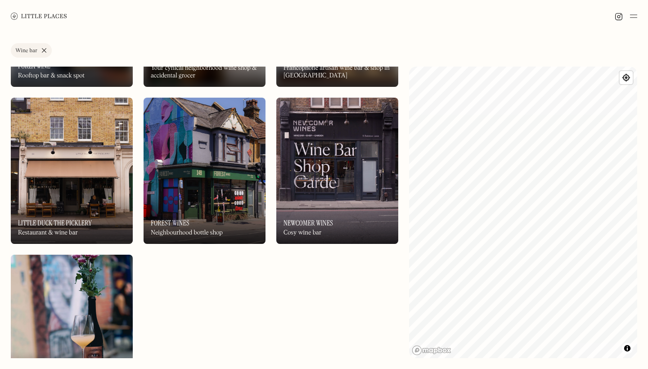
click at [318, 196] on div "On Our Radar Newcomer Wines Cosy wine bar" at bounding box center [337, 218] width 122 height 49
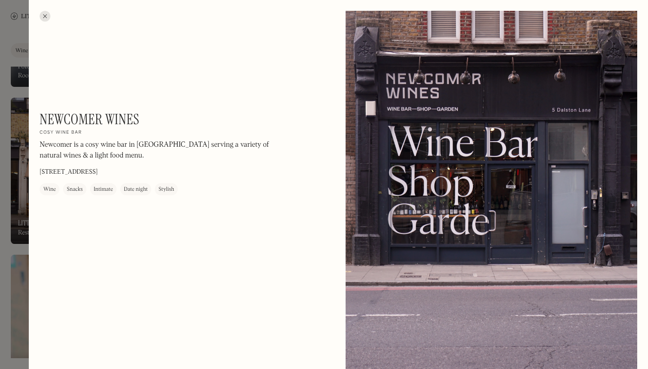
click at [45, 17] on div at bounding box center [45, 16] width 11 height 11
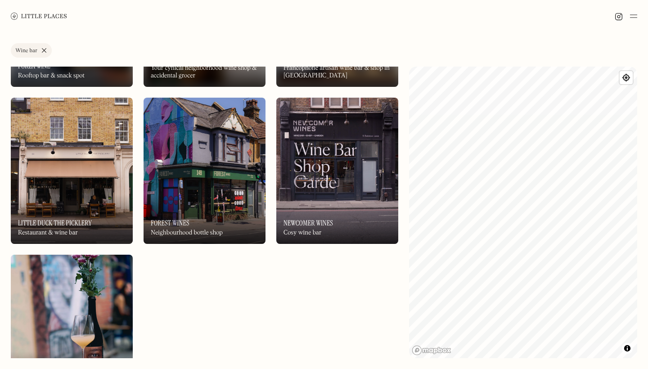
click at [193, 147] on img at bounding box center [205, 171] width 122 height 146
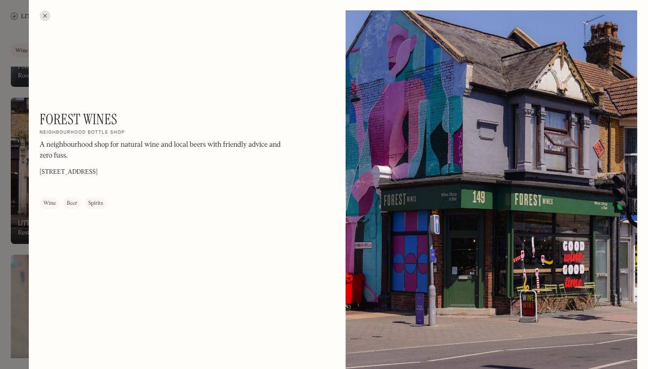
click at [46, 13] on div at bounding box center [45, 15] width 11 height 11
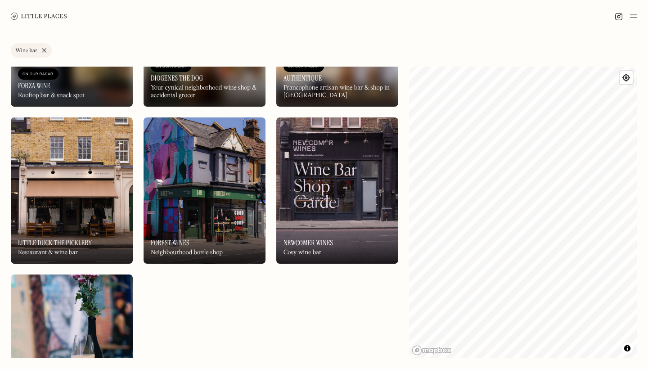
scroll to position [2298, 0]
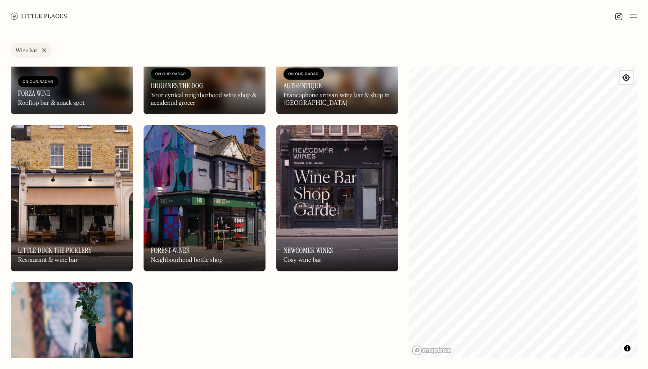
click at [47, 194] on img at bounding box center [72, 198] width 122 height 146
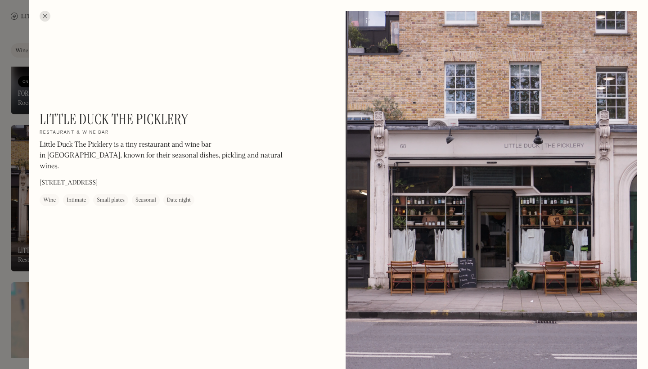
click at [45, 12] on div at bounding box center [45, 16] width 11 height 11
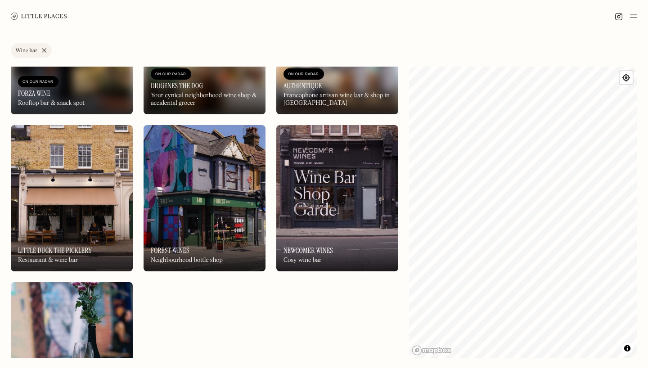
click at [47, 202] on img at bounding box center [72, 198] width 122 height 146
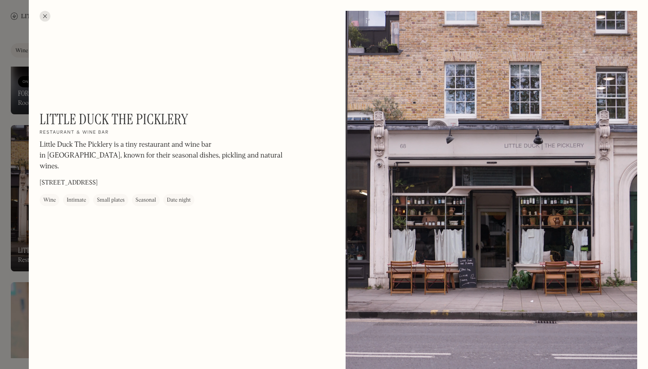
click at [46, 17] on div at bounding box center [45, 16] width 11 height 11
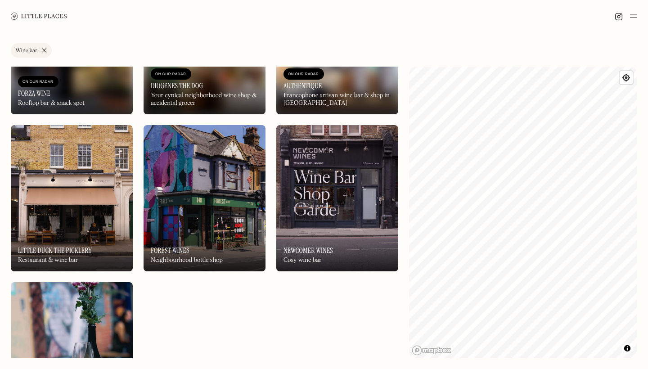
click at [51, 200] on img at bounding box center [72, 198] width 122 height 146
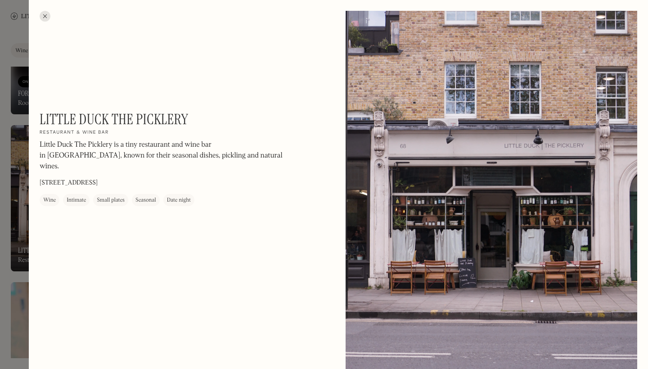
click at [48, 18] on div at bounding box center [45, 16] width 11 height 11
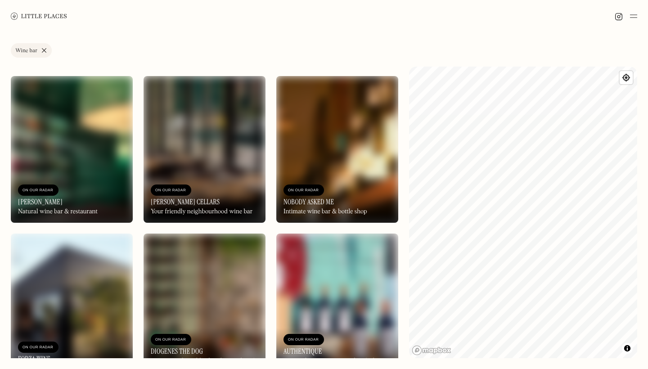
scroll to position [2109, 0]
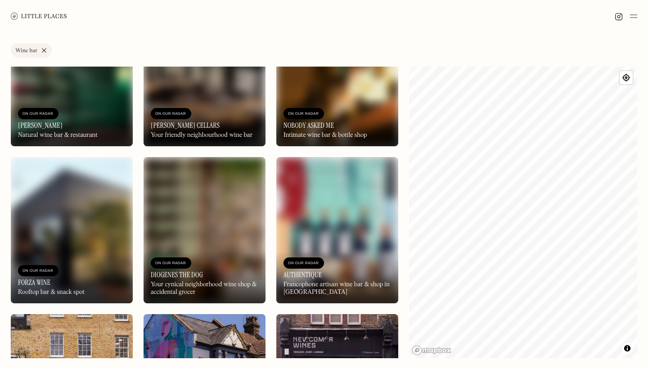
click at [294, 187] on img at bounding box center [337, 230] width 122 height 146
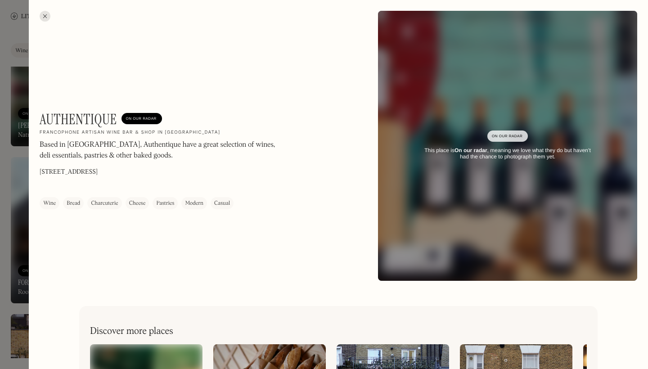
click at [43, 20] on div at bounding box center [45, 16] width 11 height 11
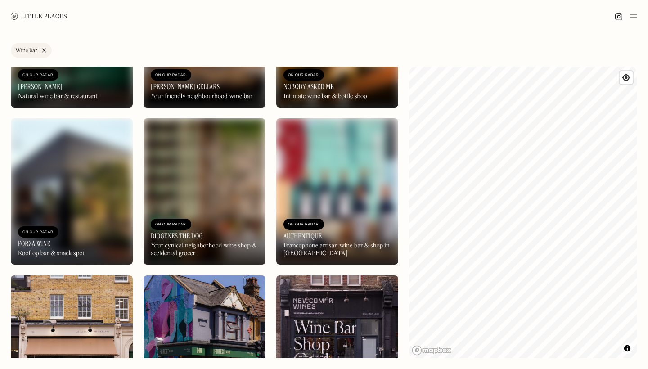
scroll to position [2150, 0]
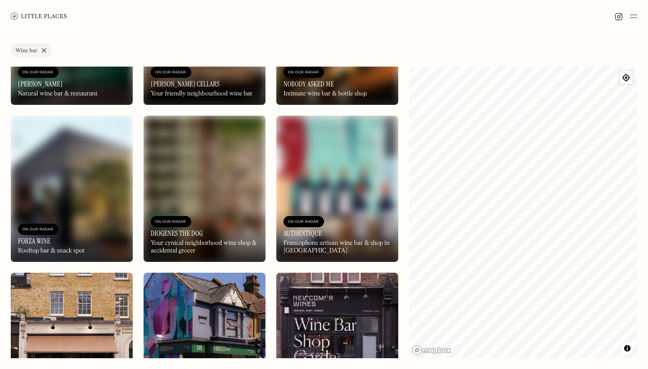
click at [218, 174] on img at bounding box center [205, 189] width 122 height 146
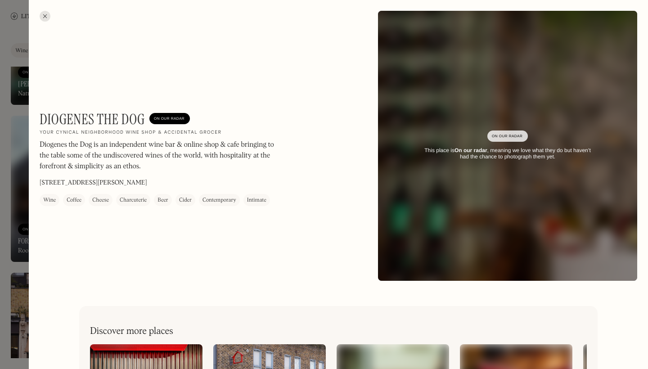
click at [45, 16] on div at bounding box center [45, 16] width 11 height 11
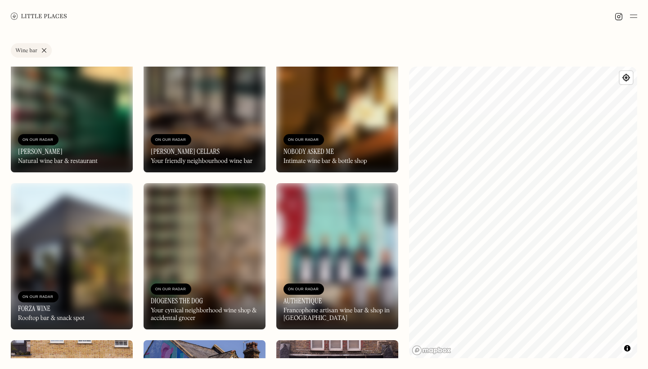
scroll to position [1977, 0]
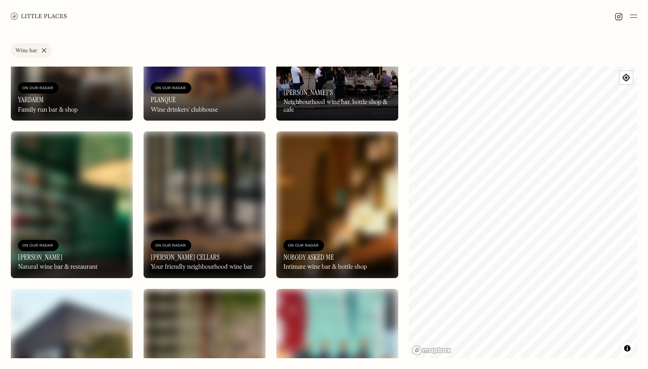
click at [326, 186] on img at bounding box center [337, 204] width 122 height 146
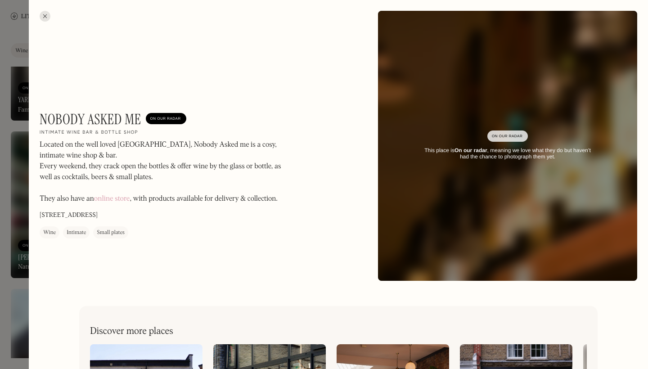
click at [50, 16] on div "Nobody Asked Me On Our Radar Intimate wine bar & bottle shop Located on the wel…" at bounding box center [338, 146] width 619 height 292
click at [47, 15] on div at bounding box center [45, 16] width 11 height 11
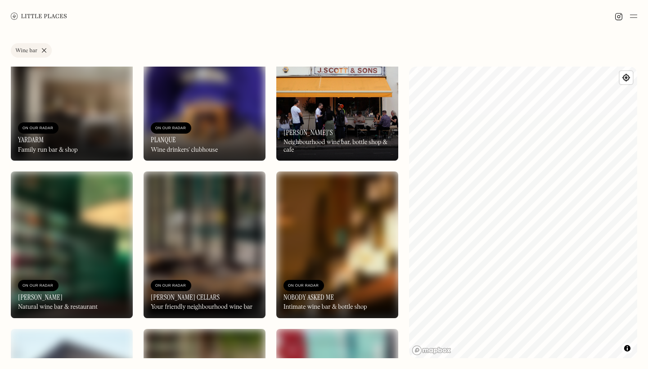
scroll to position [1946, 0]
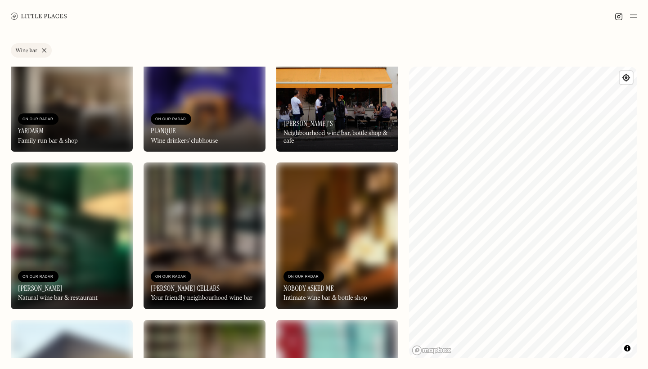
click at [187, 232] on img at bounding box center [205, 235] width 122 height 146
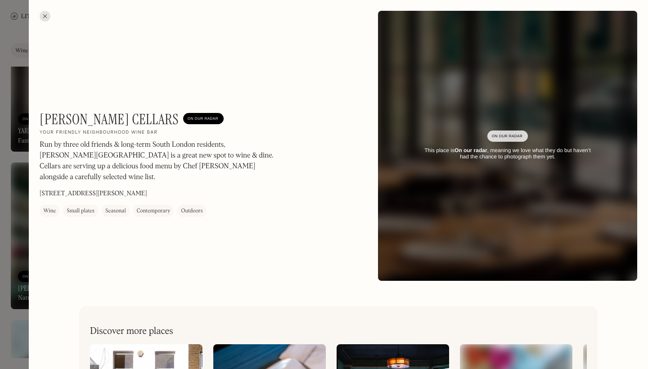
click at [43, 14] on div at bounding box center [45, 16] width 11 height 11
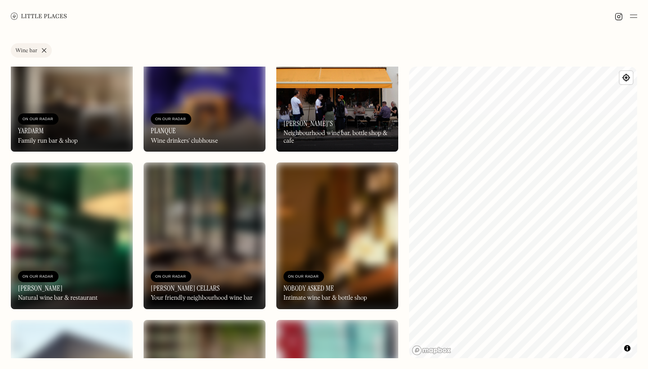
click at [85, 225] on img at bounding box center [72, 235] width 122 height 146
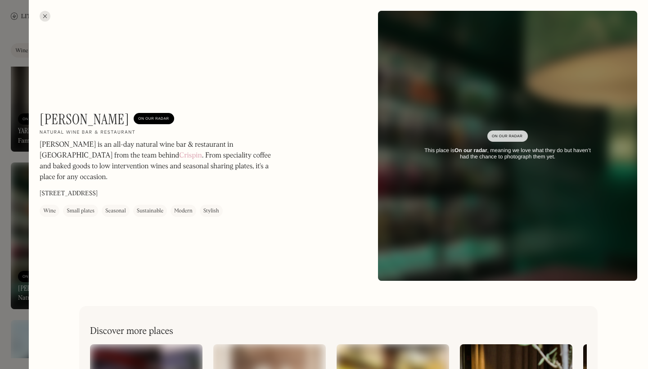
click at [45, 14] on div at bounding box center [45, 16] width 11 height 11
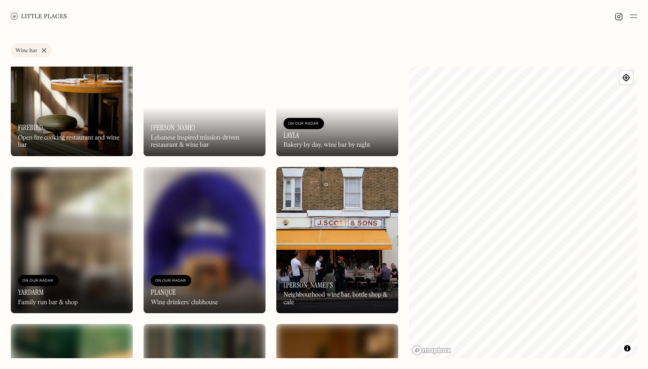
scroll to position [1781, 0]
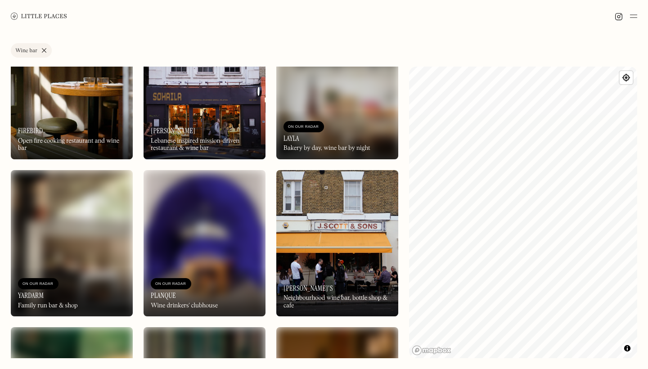
click at [332, 228] on img at bounding box center [337, 243] width 122 height 146
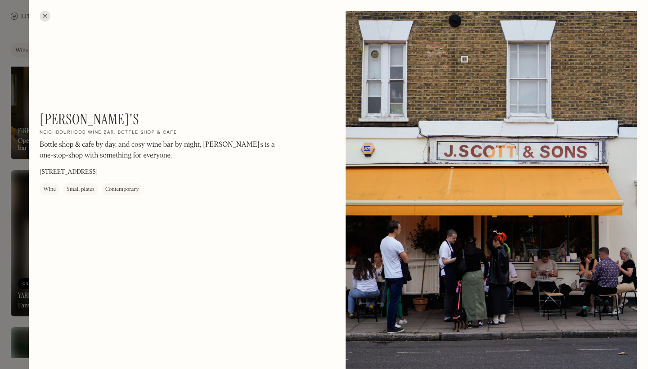
click at [48, 11] on div at bounding box center [45, 16] width 11 height 11
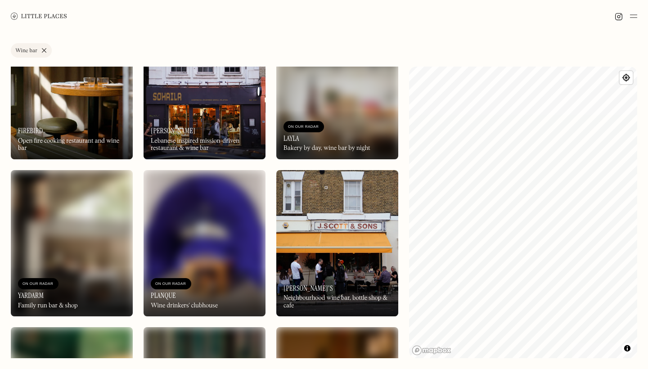
click at [185, 260] on img at bounding box center [205, 243] width 122 height 146
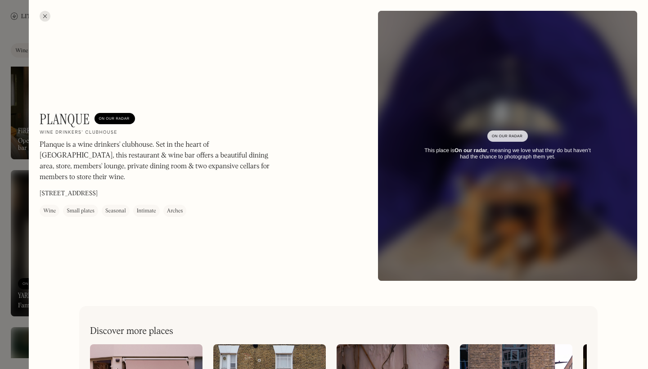
click at [46, 18] on div at bounding box center [45, 16] width 11 height 11
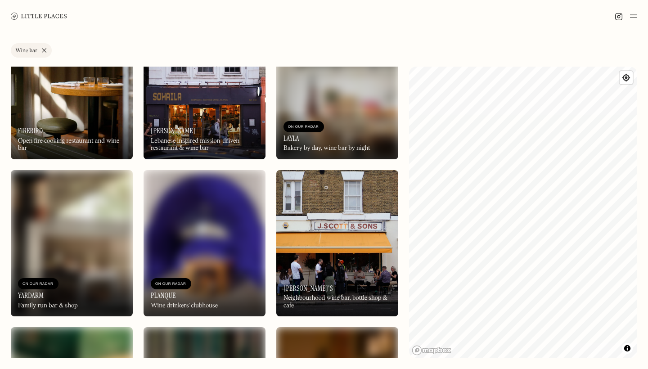
click at [89, 225] on img at bounding box center [72, 243] width 122 height 146
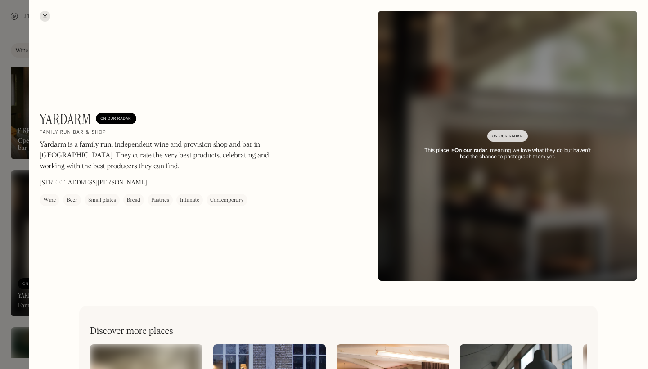
click at [48, 18] on div at bounding box center [45, 16] width 11 height 11
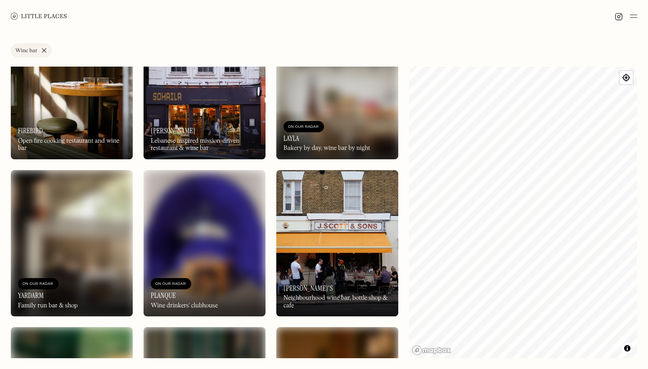
click at [50, 257] on img at bounding box center [72, 243] width 122 height 146
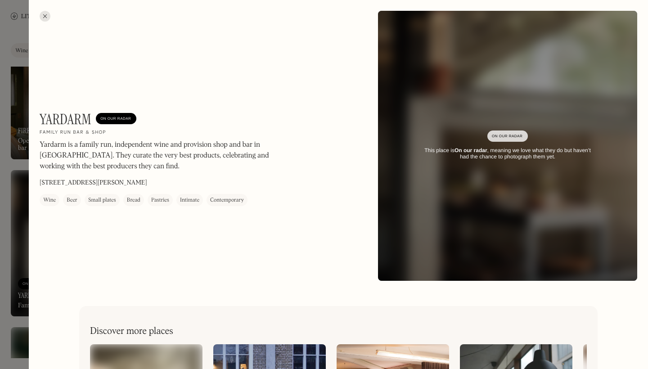
click at [45, 16] on div at bounding box center [45, 16] width 11 height 11
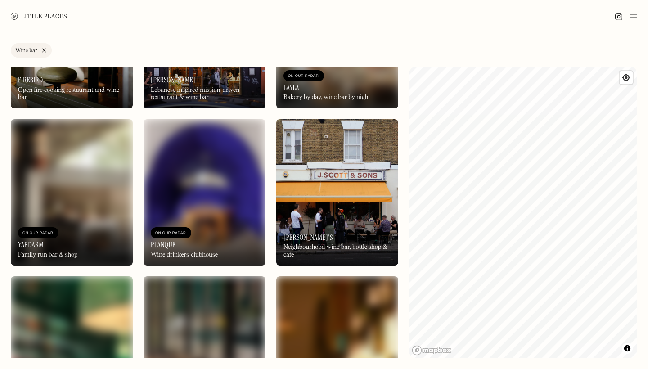
scroll to position [1672, 0]
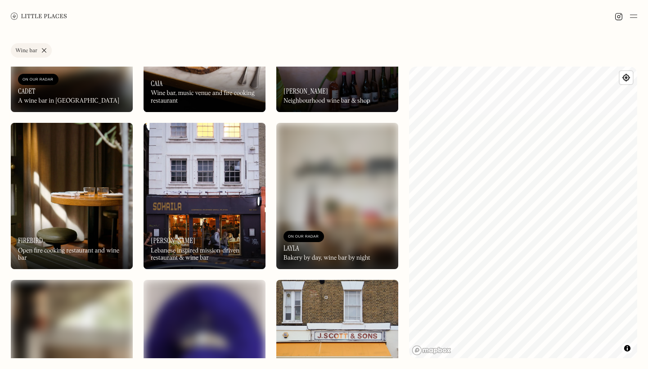
click at [365, 198] on img at bounding box center [337, 196] width 122 height 146
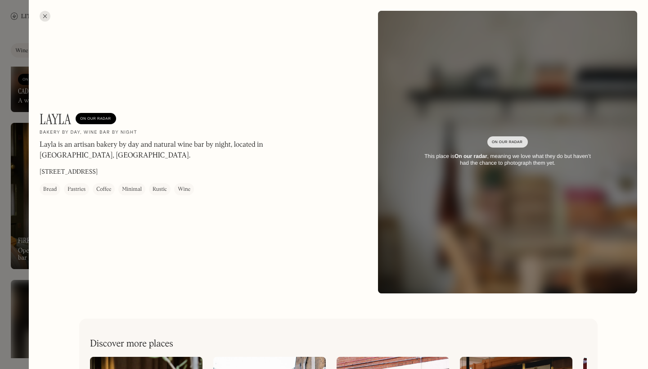
click at [44, 13] on div at bounding box center [45, 16] width 11 height 11
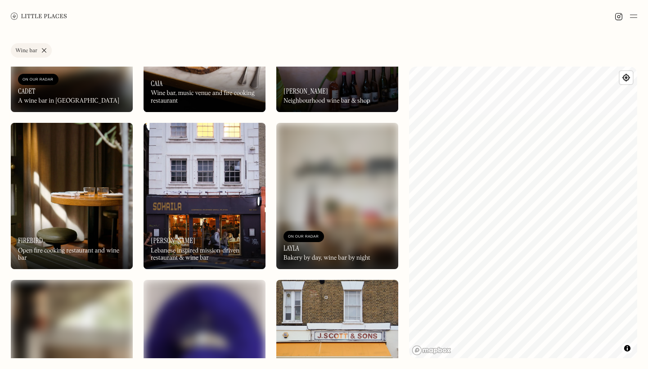
click at [99, 212] on img at bounding box center [72, 196] width 122 height 146
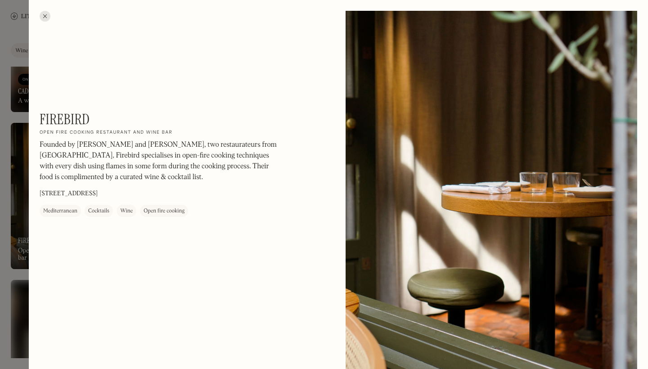
click at [47, 16] on div at bounding box center [45, 16] width 11 height 11
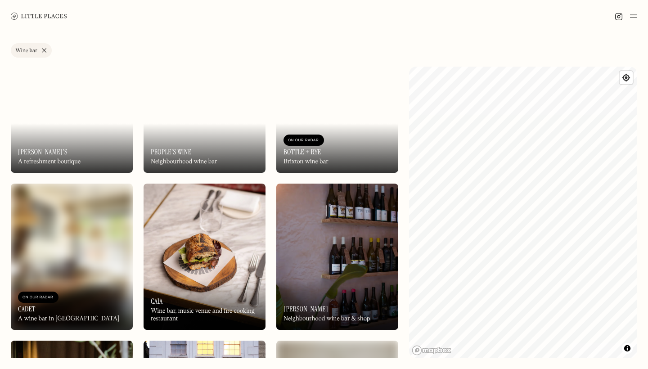
scroll to position [1480, 0]
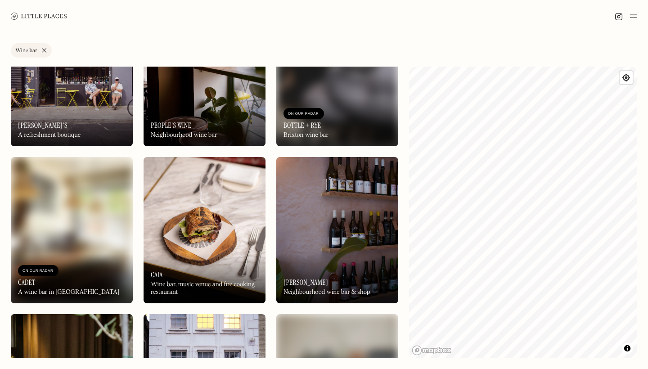
click at [335, 249] on img at bounding box center [337, 230] width 122 height 146
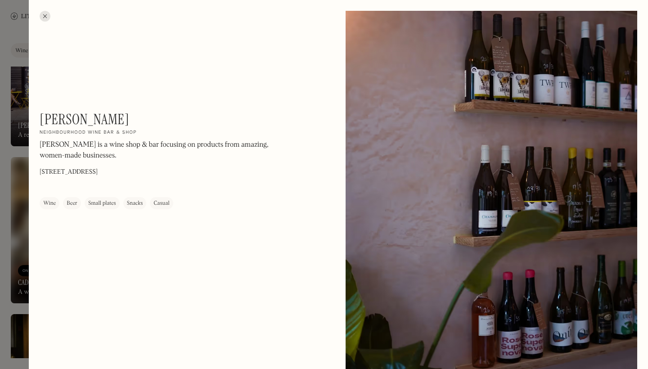
click at [48, 13] on div at bounding box center [45, 16] width 11 height 11
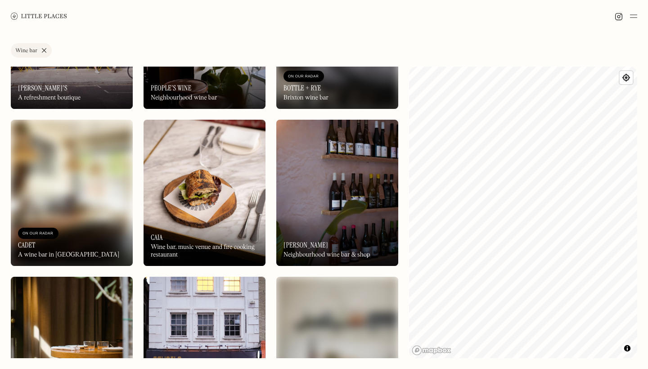
scroll to position [1547, 0]
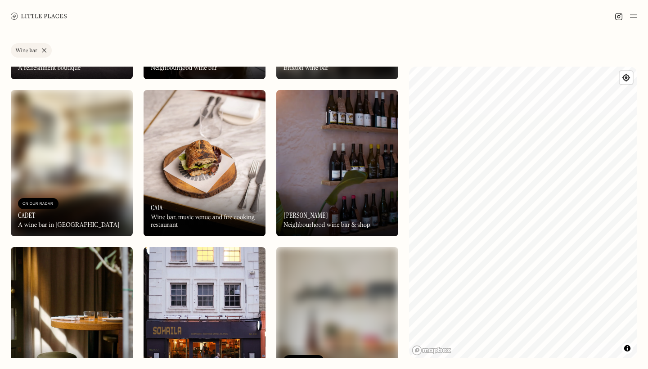
click at [204, 186] on img at bounding box center [205, 163] width 122 height 146
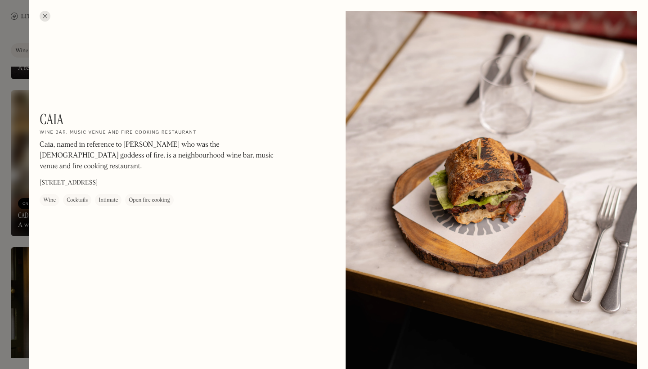
click at [46, 13] on div at bounding box center [45, 16] width 11 height 11
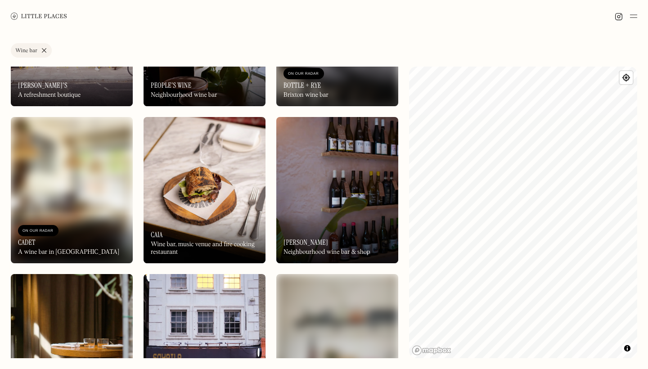
scroll to position [1524, 0]
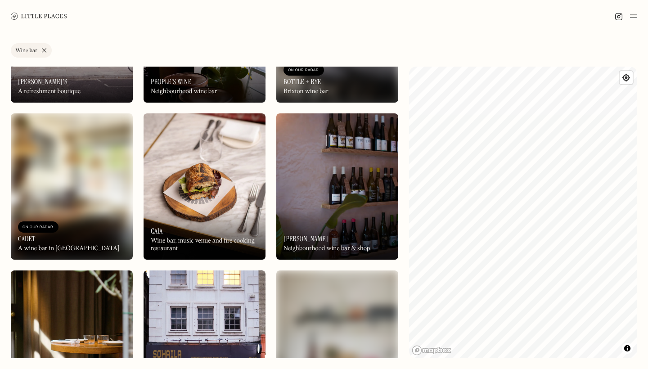
click at [114, 205] on img at bounding box center [72, 186] width 122 height 146
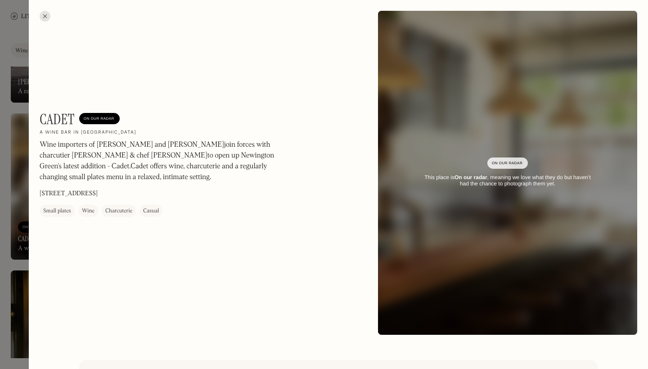
click at [43, 13] on div at bounding box center [45, 16] width 11 height 11
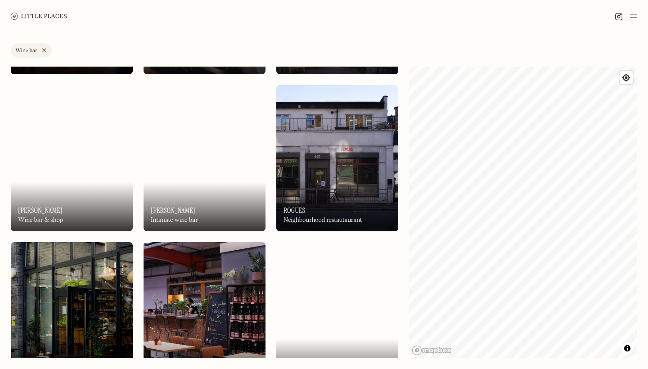
scroll to position [722, 0]
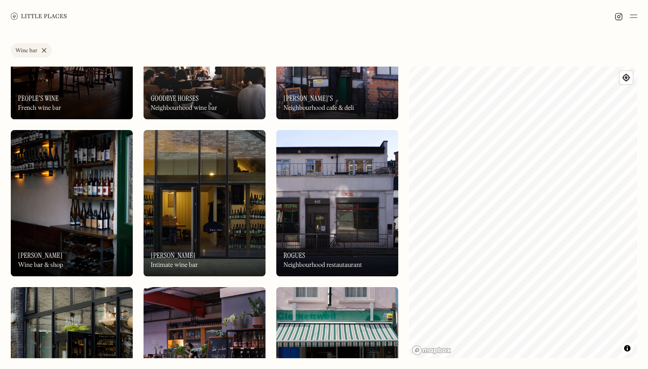
click at [315, 217] on img at bounding box center [337, 203] width 122 height 146
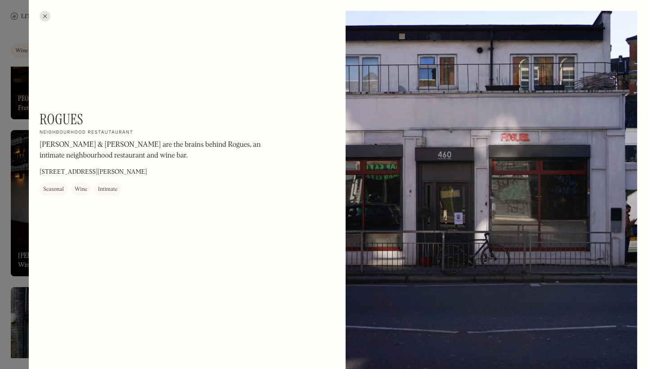
click at [47, 18] on div at bounding box center [45, 16] width 11 height 11
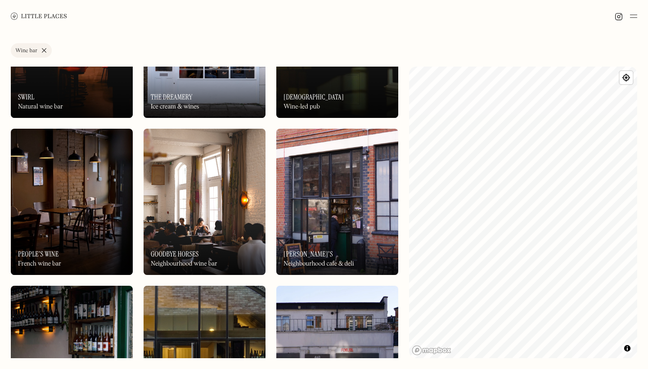
scroll to position [562, 0]
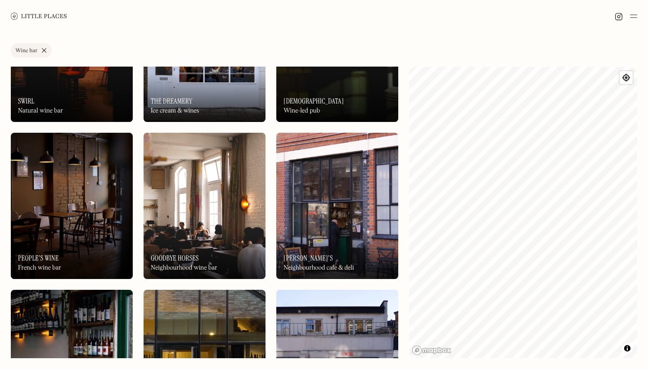
click at [320, 237] on div "On Our Radar Ciro's Neighbourhood cafe & deli" at bounding box center [337, 253] width 122 height 49
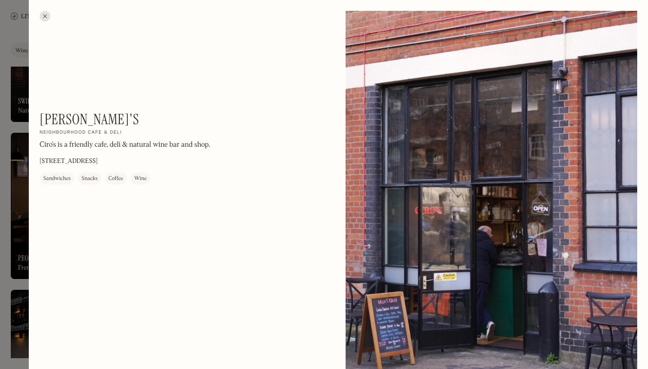
click at [47, 13] on div at bounding box center [45, 16] width 11 height 11
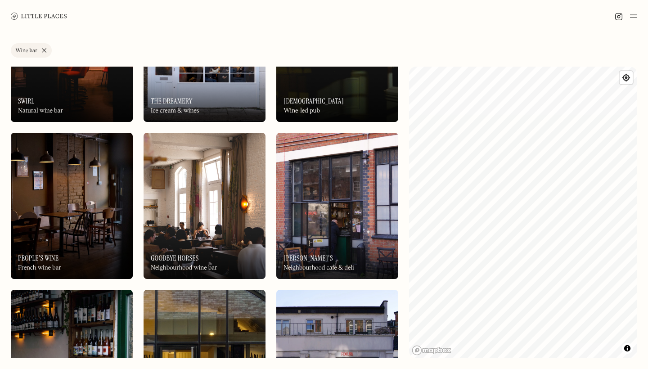
scroll to position [567, 0]
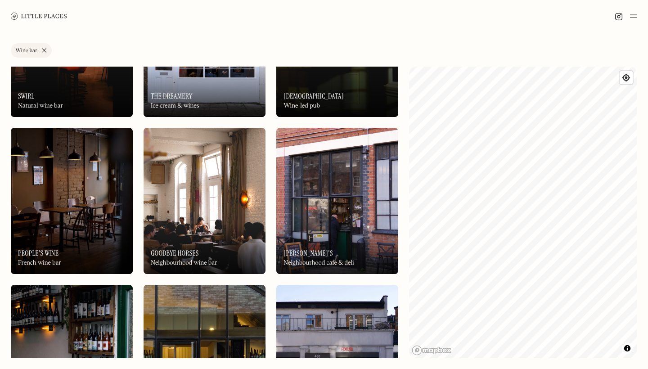
click at [113, 217] on img at bounding box center [72, 201] width 122 height 146
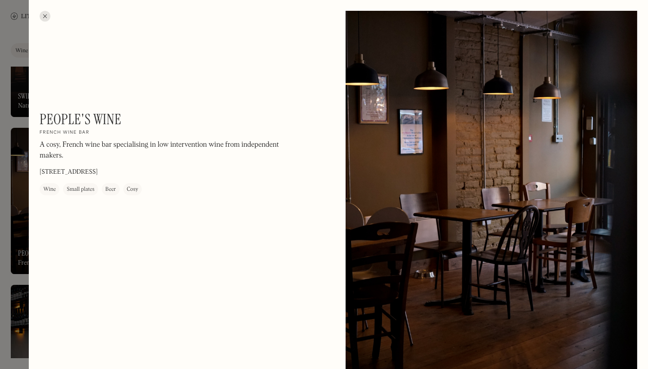
click at [48, 13] on div at bounding box center [45, 16] width 11 height 11
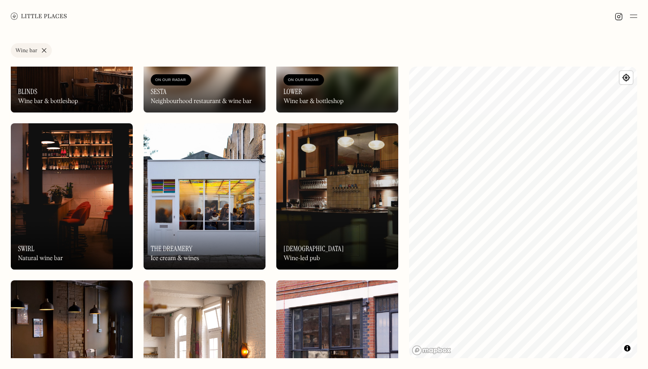
scroll to position [414, 0]
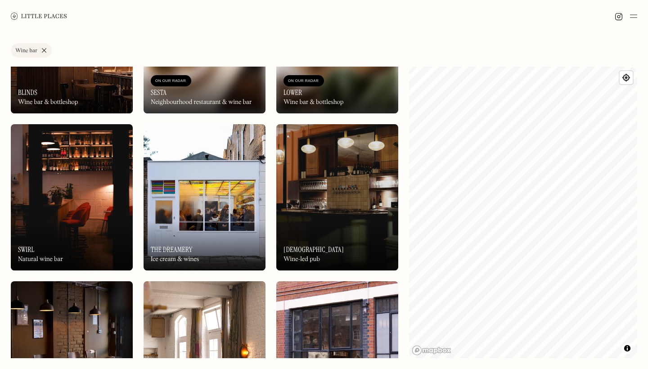
click at [210, 179] on img at bounding box center [205, 197] width 122 height 146
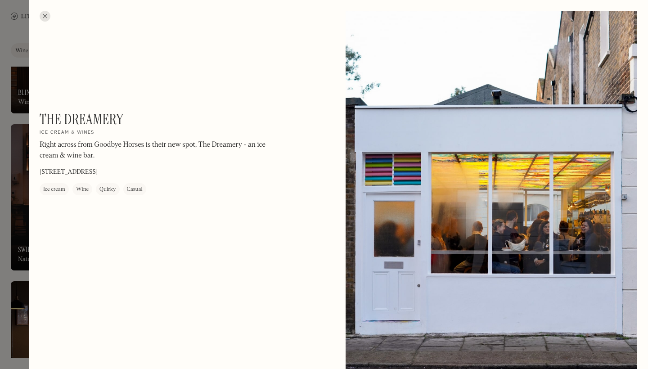
click at [42, 18] on div at bounding box center [45, 16] width 11 height 11
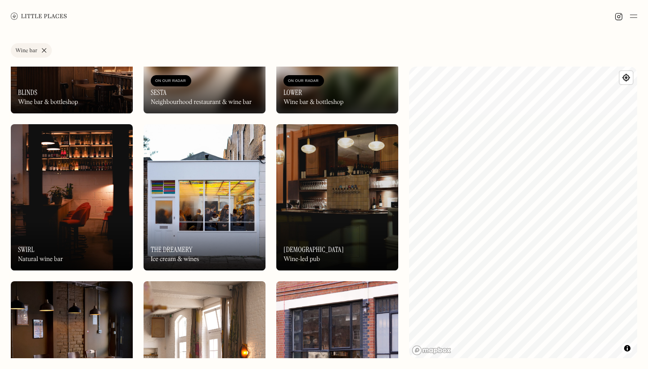
click at [69, 227] on div "On Our Radar Swirl Natural wine bar" at bounding box center [72, 245] width 122 height 49
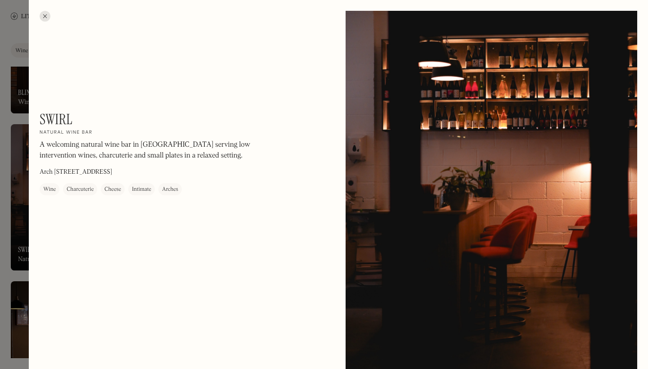
click at [45, 14] on div at bounding box center [45, 16] width 11 height 11
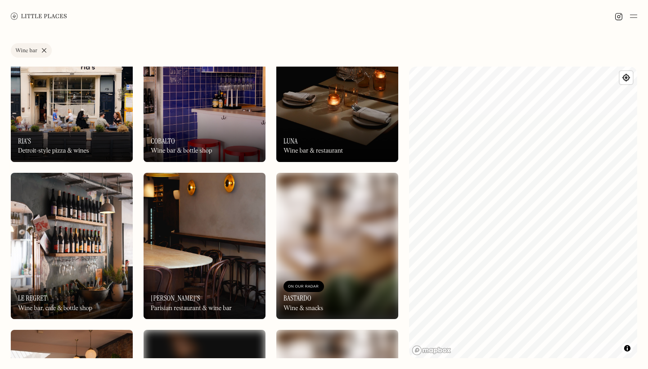
scroll to position [52, 0]
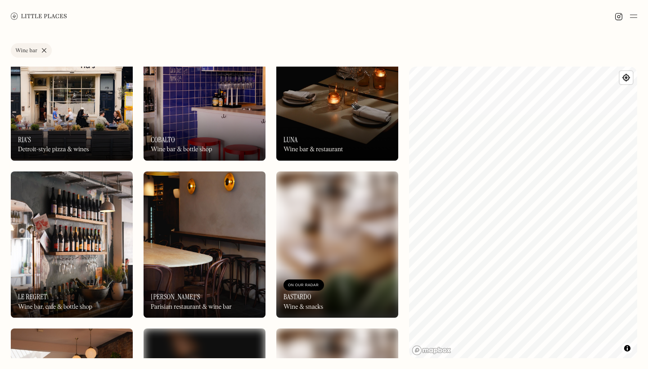
click at [208, 242] on img at bounding box center [205, 244] width 122 height 146
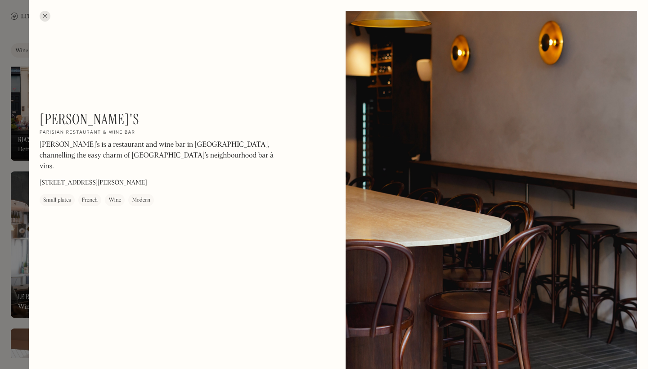
click at [44, 14] on div at bounding box center [45, 16] width 11 height 11
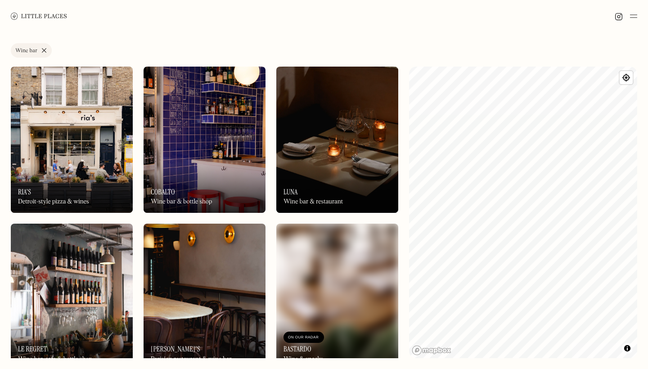
click at [90, 174] on div "On Our Radar Ria's Detroit-style pizza & wines" at bounding box center [72, 187] width 122 height 49
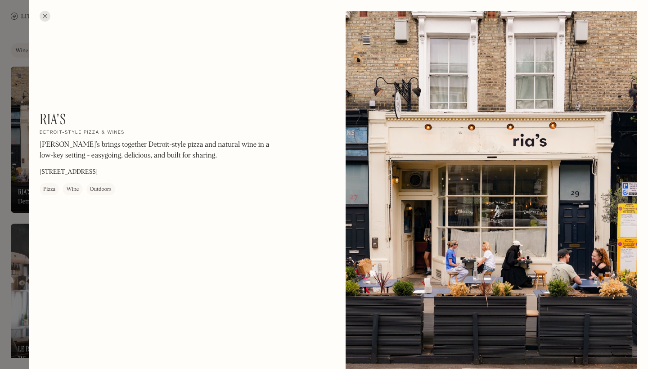
click at [48, 19] on div at bounding box center [45, 16] width 11 height 11
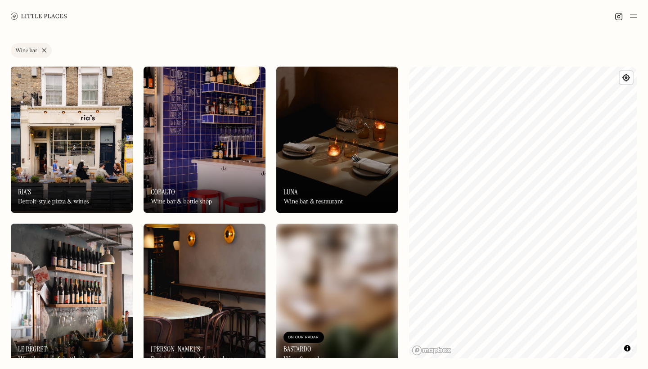
click at [43, 48] on link "Wine bar" at bounding box center [31, 50] width 41 height 14
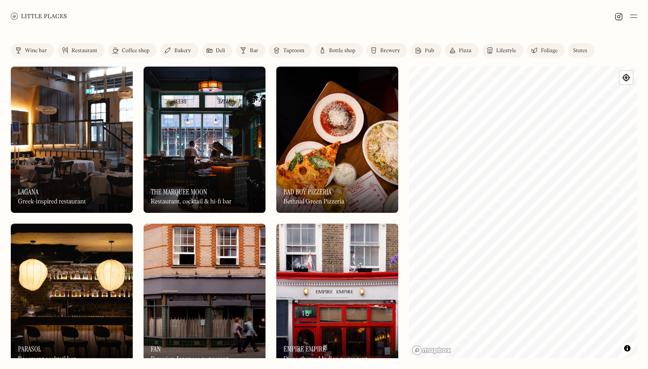
click at [556, 50] on div "Foliage" at bounding box center [549, 50] width 17 height 5
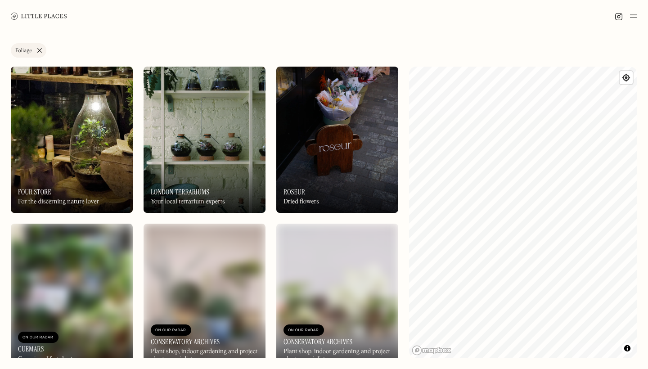
click at [39, 49] on link "Foliage" at bounding box center [29, 50] width 36 height 14
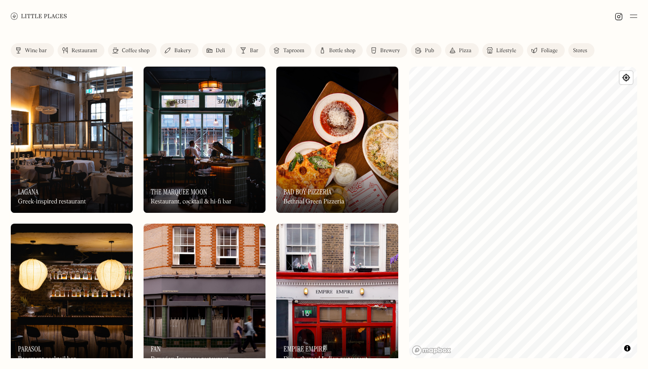
click at [457, 52] on link "Pizza" at bounding box center [462, 50] width 34 height 14
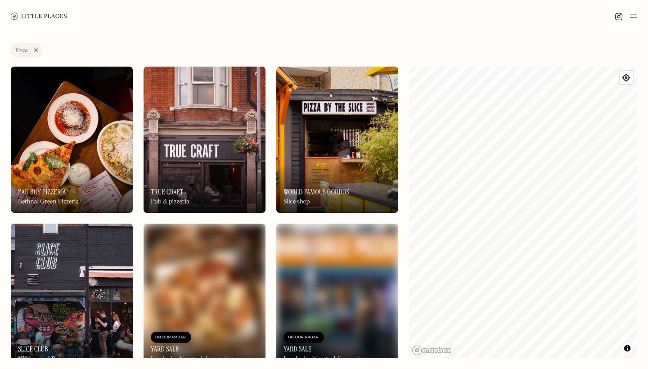
click at [37, 50] on link "Pizza" at bounding box center [26, 50] width 31 height 14
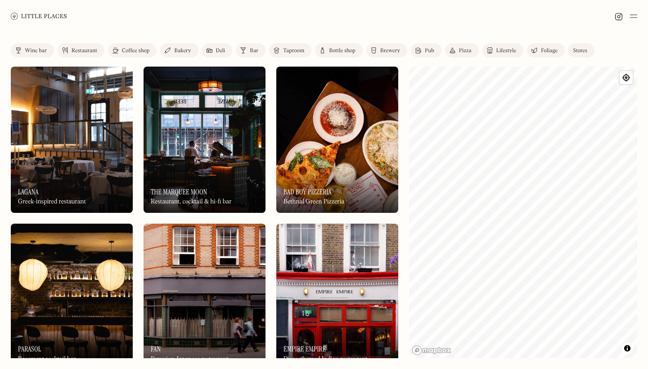
click at [210, 50] on img at bounding box center [209, 50] width 6 height 7
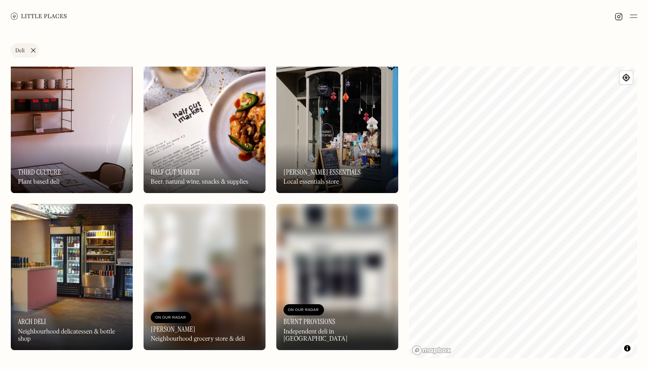
scroll to position [646, 0]
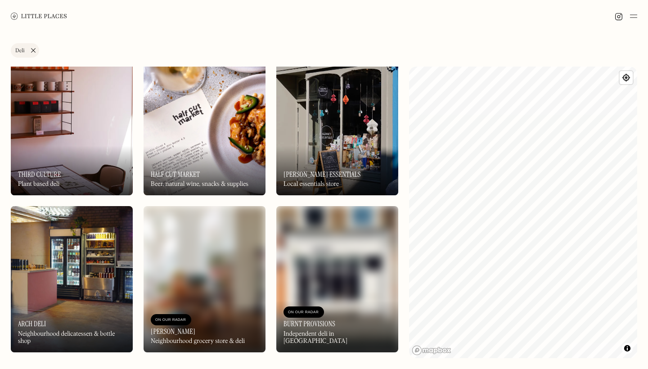
click at [102, 161] on div "On Our Radar Third Culture Plant based deli" at bounding box center [72, 170] width 122 height 49
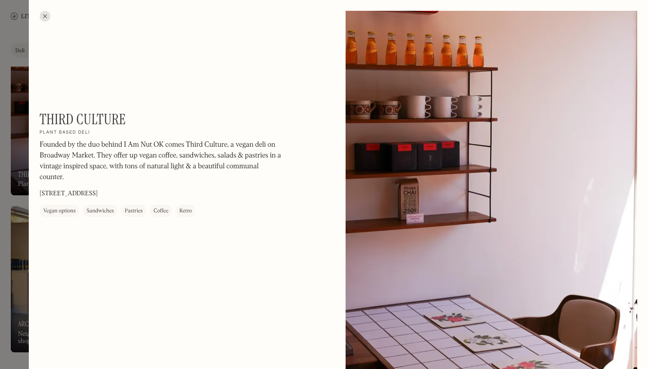
click at [48, 15] on div at bounding box center [45, 16] width 11 height 11
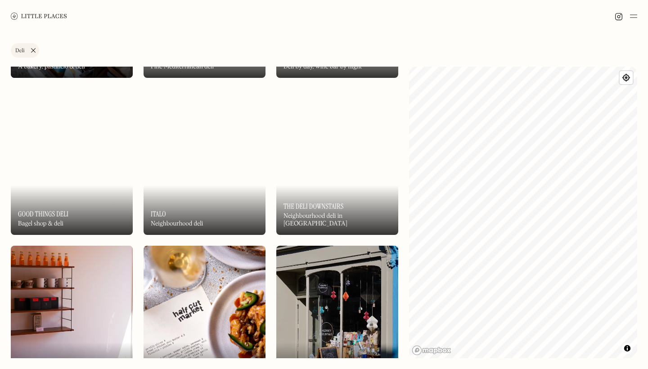
scroll to position [444, 0]
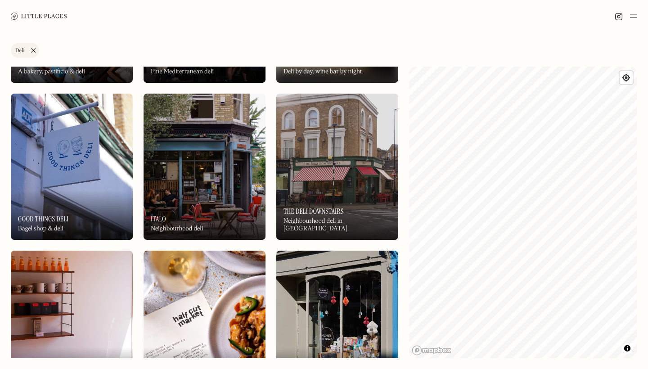
click at [92, 178] on img at bounding box center [72, 167] width 122 height 146
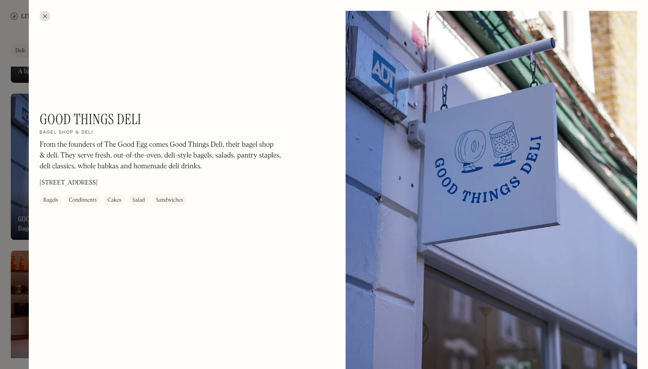
click at [50, 16] on div at bounding box center [45, 16] width 11 height 11
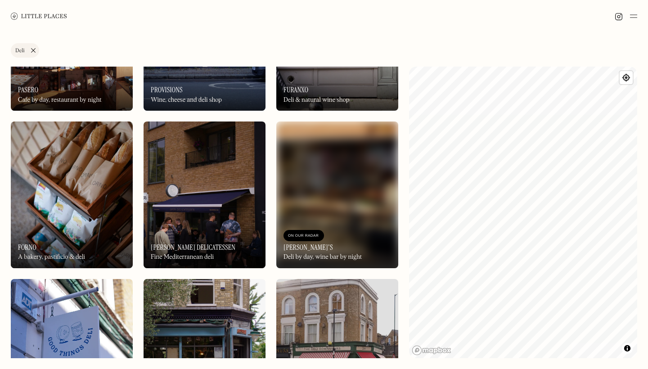
scroll to position [220, 0]
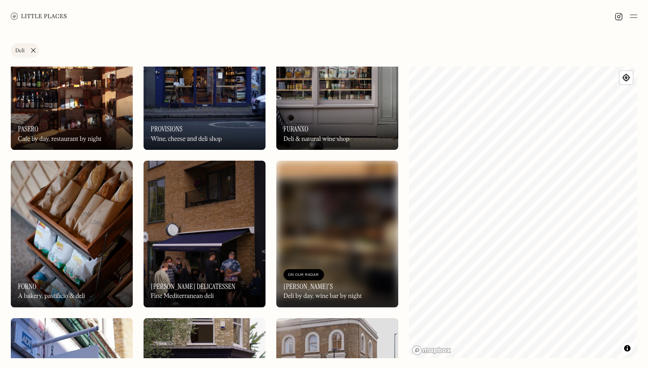
click at [183, 196] on img at bounding box center [205, 234] width 122 height 146
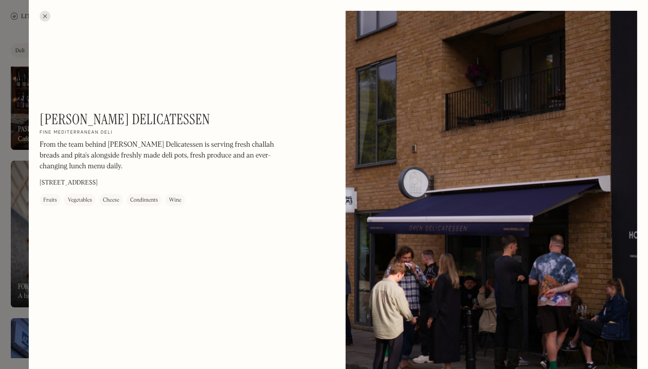
click at [42, 14] on div at bounding box center [45, 16] width 11 height 11
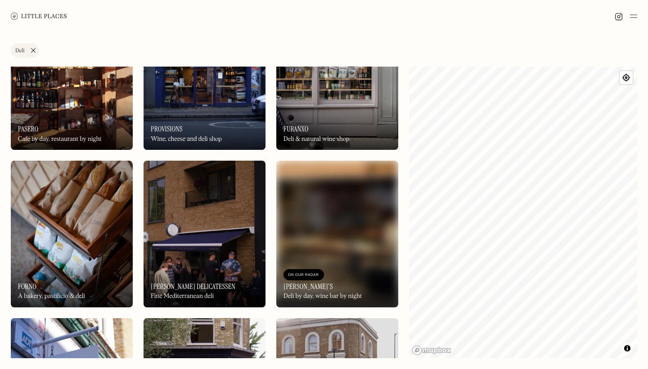
click at [76, 218] on img at bounding box center [72, 234] width 122 height 146
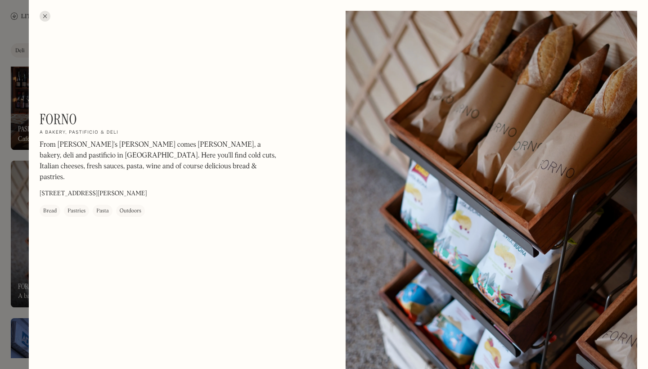
click at [43, 14] on div at bounding box center [45, 16] width 11 height 11
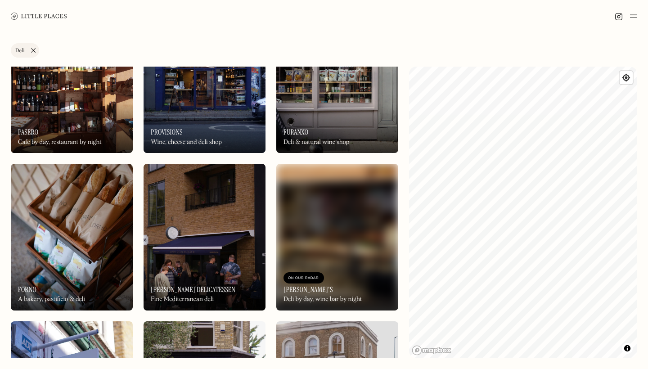
scroll to position [229, 0]
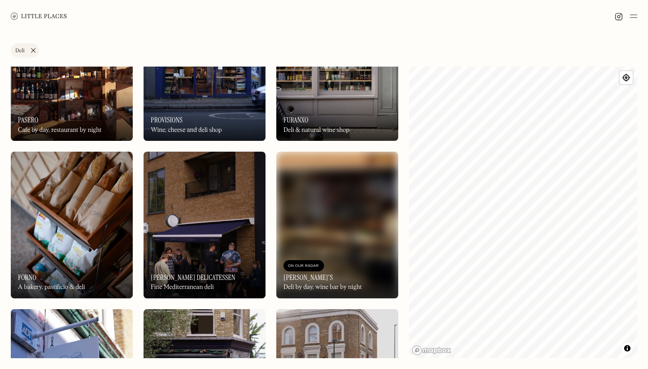
click at [99, 179] on img at bounding box center [72, 225] width 122 height 146
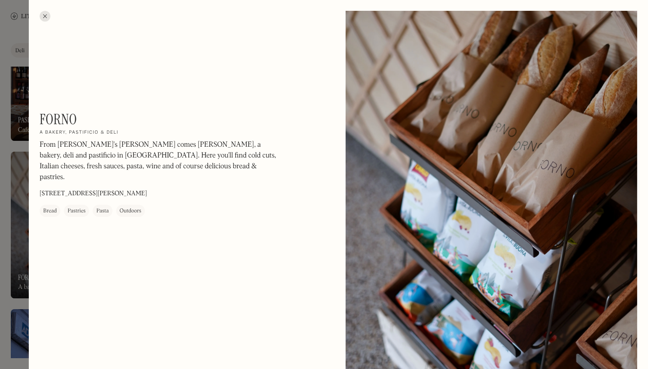
click at [46, 18] on div at bounding box center [45, 16] width 11 height 11
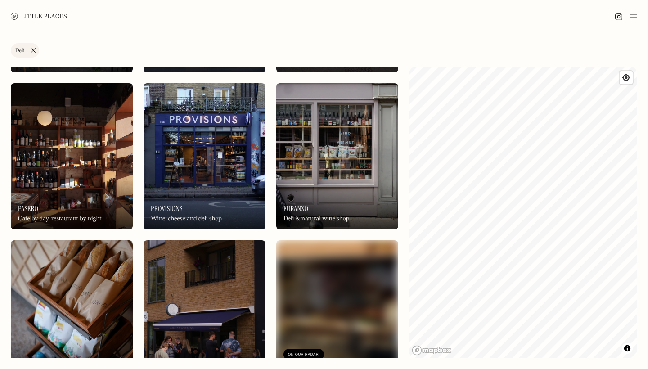
scroll to position [61, 0]
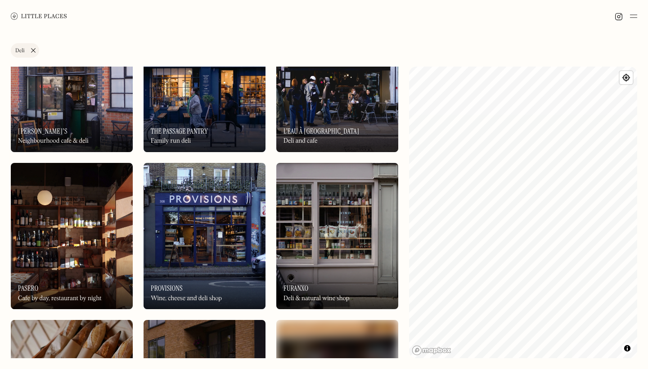
click at [315, 230] on img at bounding box center [337, 236] width 122 height 146
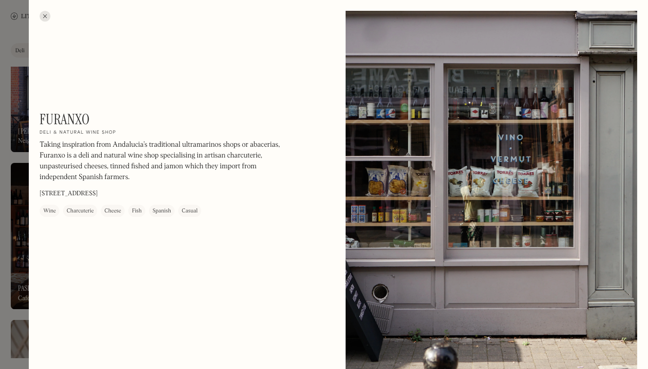
click at [45, 15] on div at bounding box center [45, 16] width 11 height 11
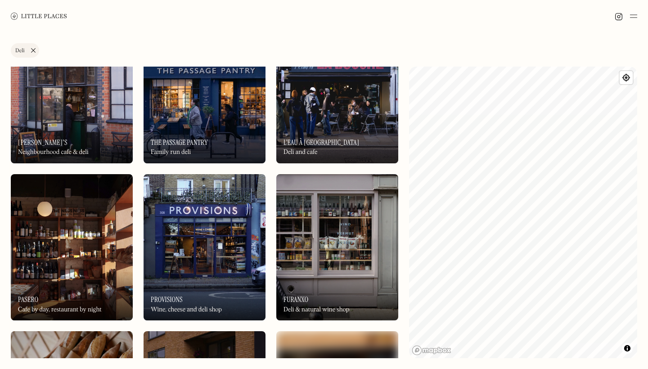
scroll to position [51, 0]
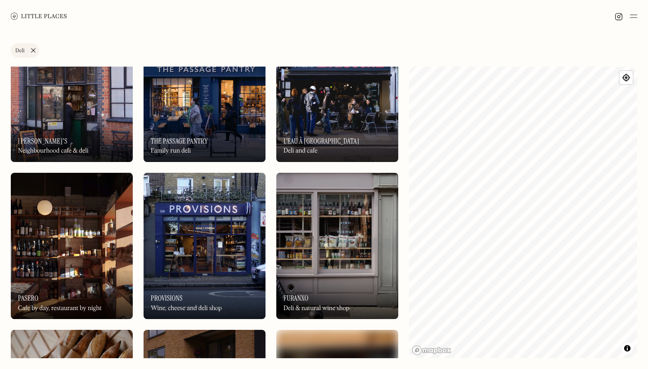
click at [90, 222] on img at bounding box center [72, 246] width 122 height 146
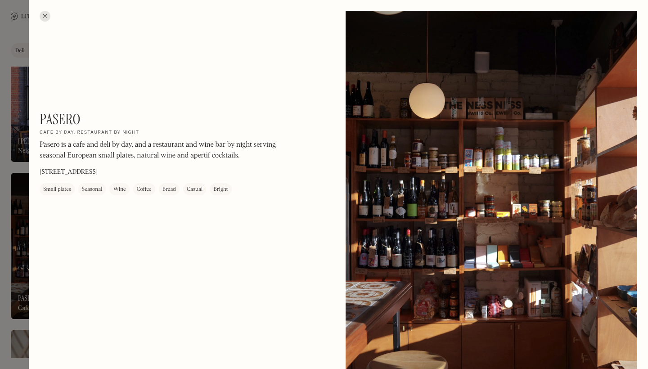
click at [43, 14] on div at bounding box center [45, 16] width 11 height 11
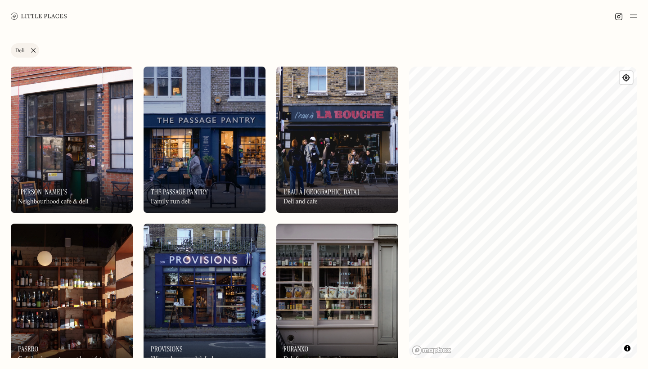
click at [105, 166] on div "On Our Radar Ciro's Neighbourhood cafe & deli" at bounding box center [72, 187] width 122 height 49
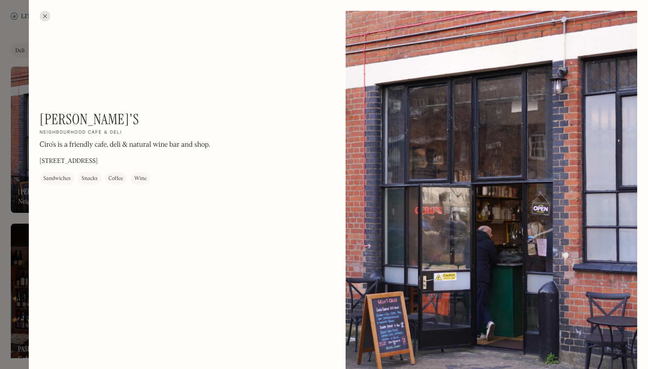
click at [45, 12] on div at bounding box center [45, 16] width 11 height 11
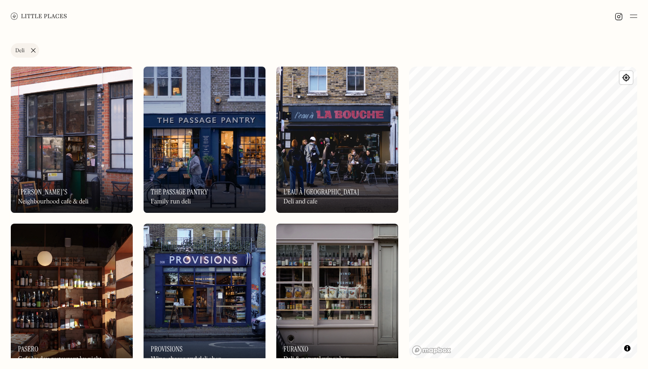
click at [33, 50] on link "Deli" at bounding box center [25, 50] width 28 height 14
